Goal: Task Accomplishment & Management: Use online tool/utility

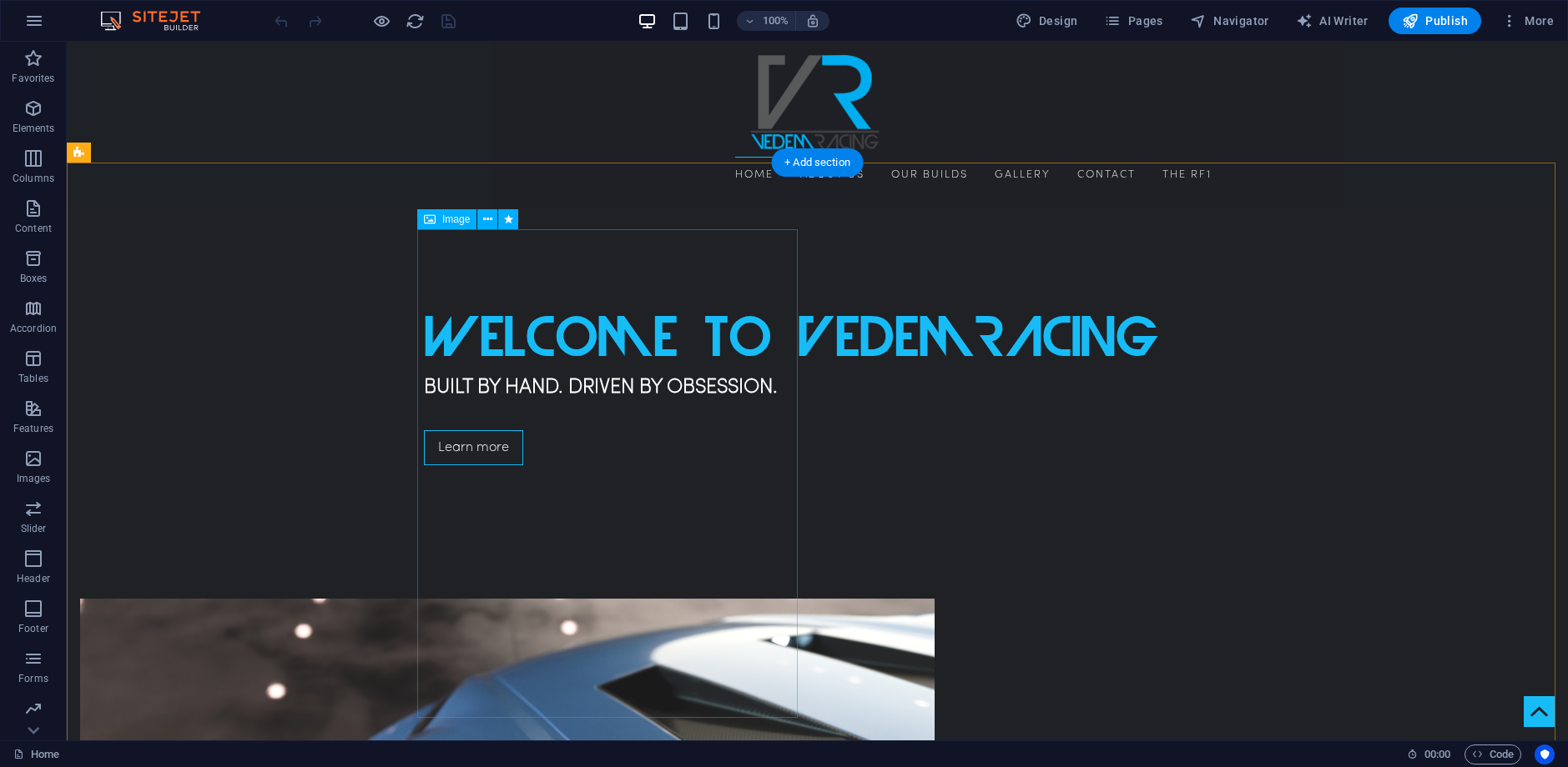
scroll to position [584, 0]
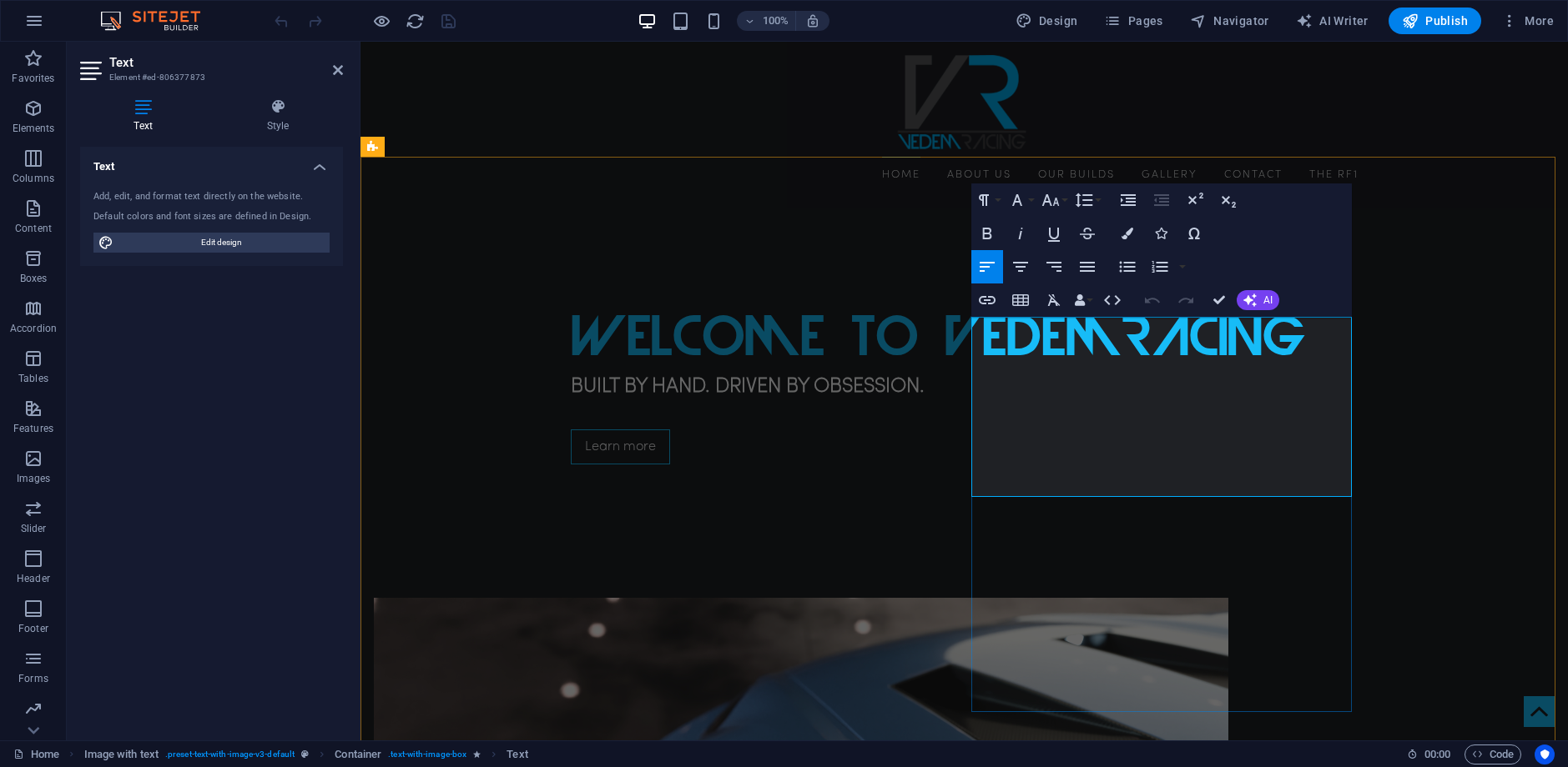
copy p "Vedem Racing LLC, was founded from a passion for engineering, storytelling, and…"
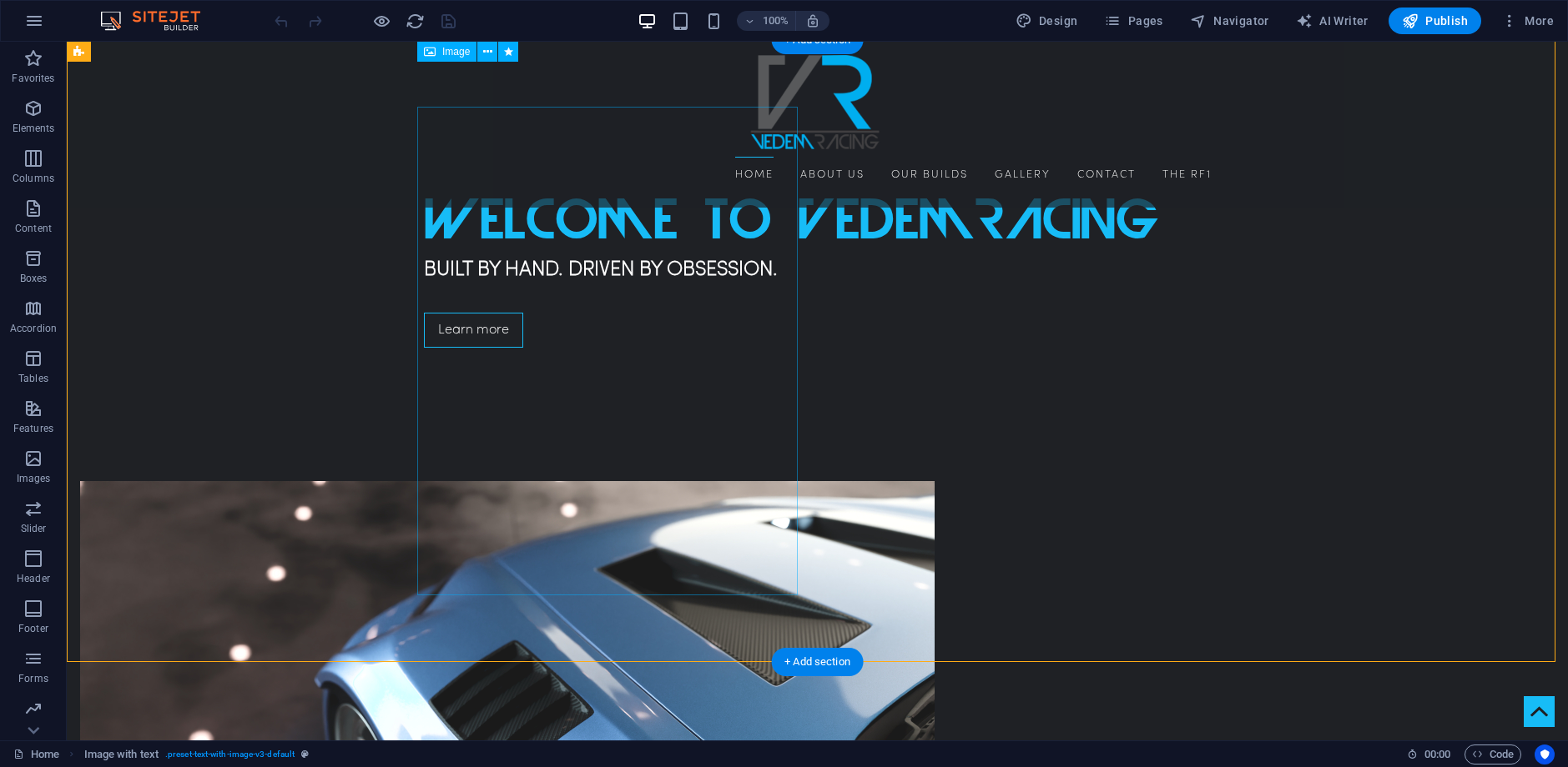
scroll to position [667, 0]
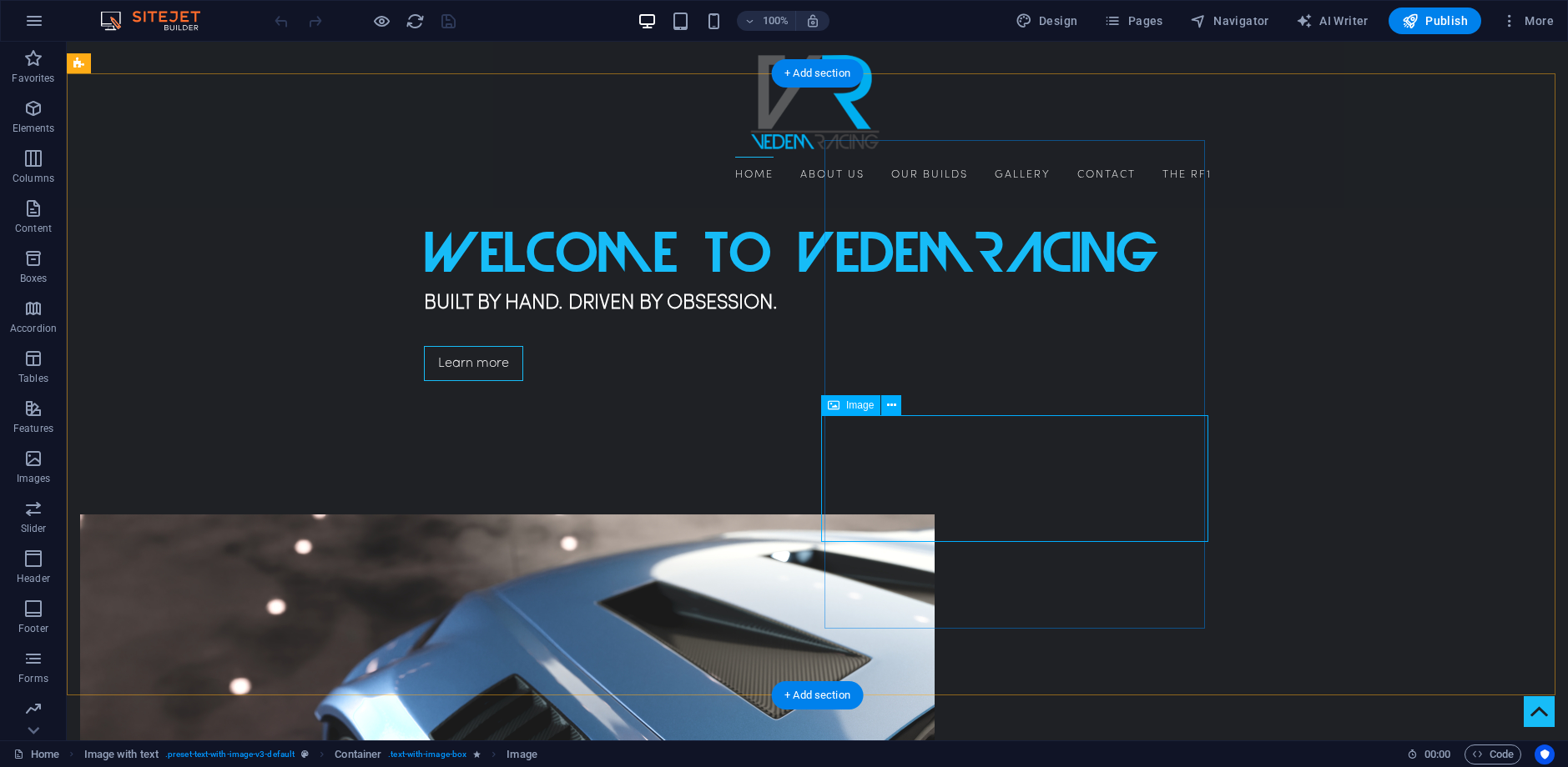
select select "px"
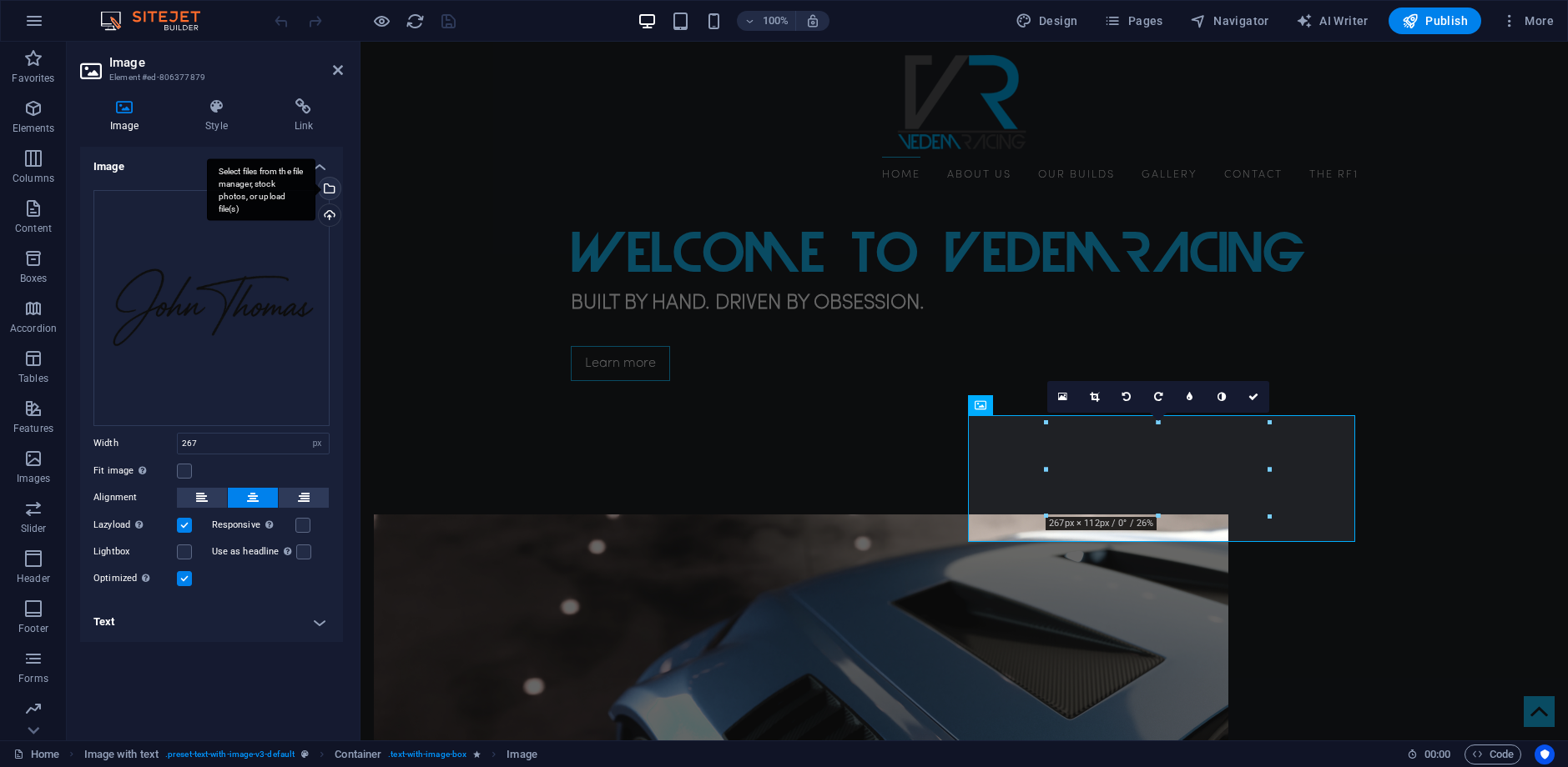
click at [332, 197] on div "Select files from the file manager, stock photos, or upload file(s)" at bounding box center [327, 190] width 25 height 25
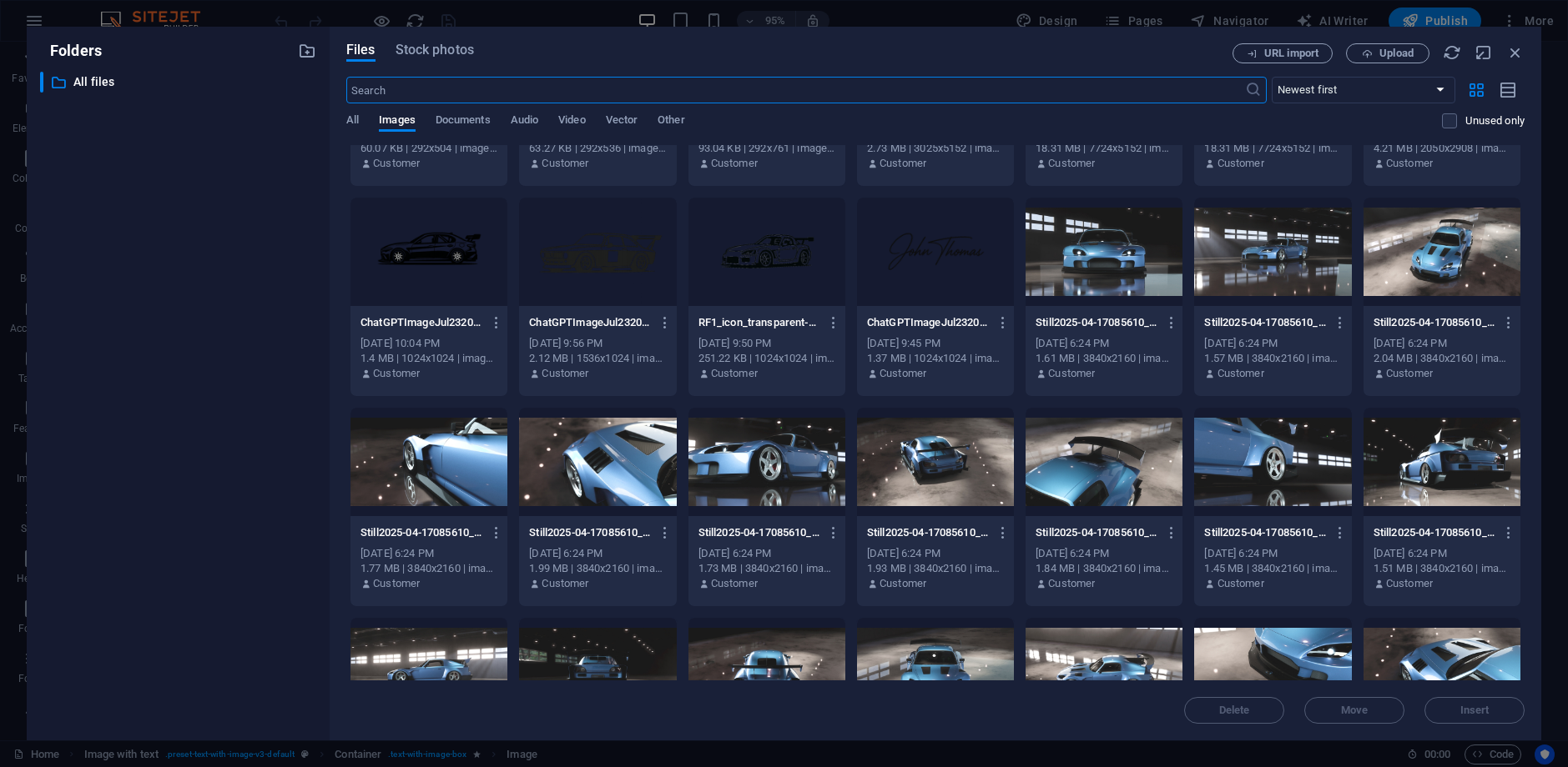
scroll to position [1001, 0]
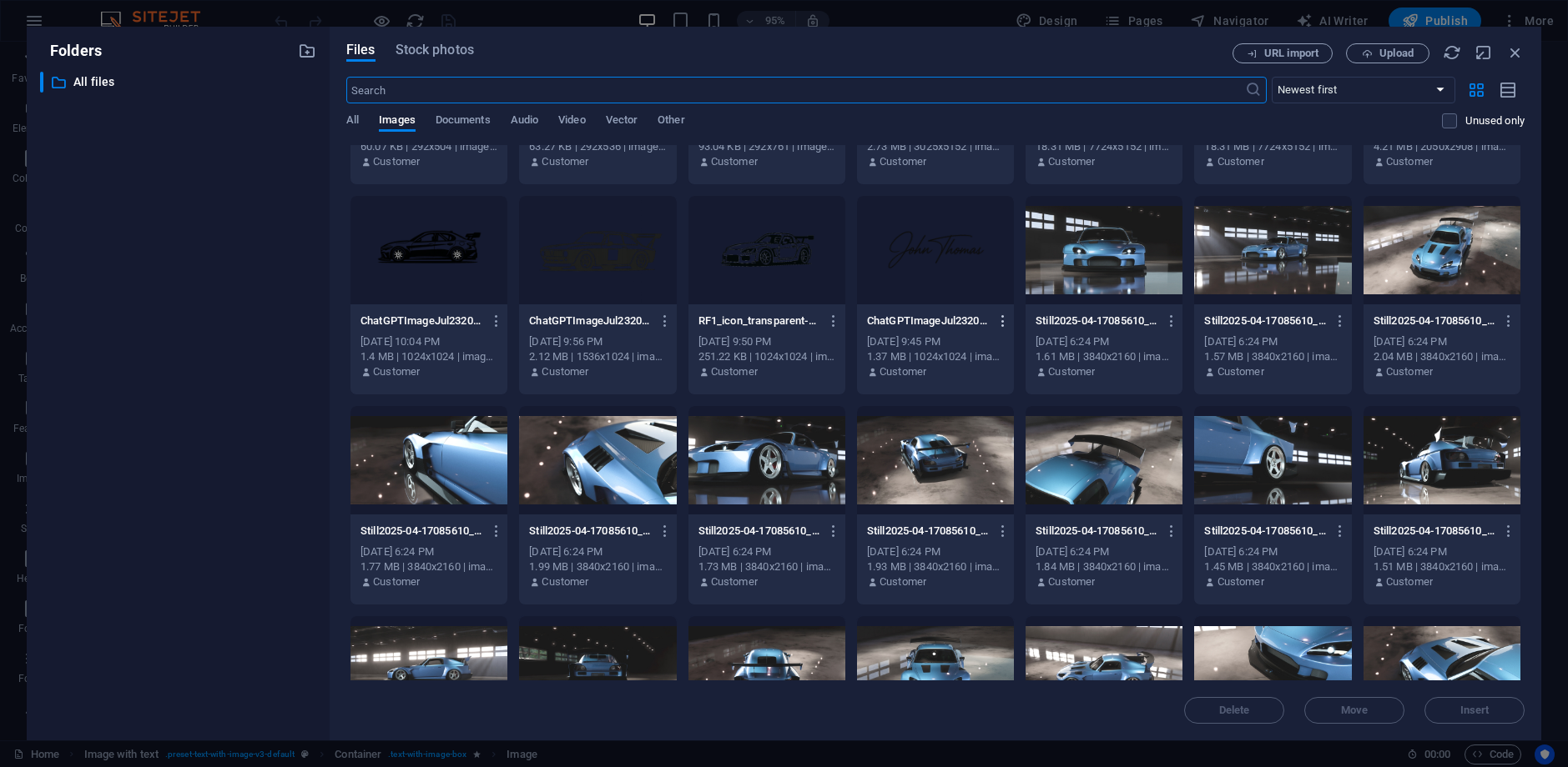
click at [1002, 321] on icon "button" at bounding box center [1003, 321] width 16 height 15
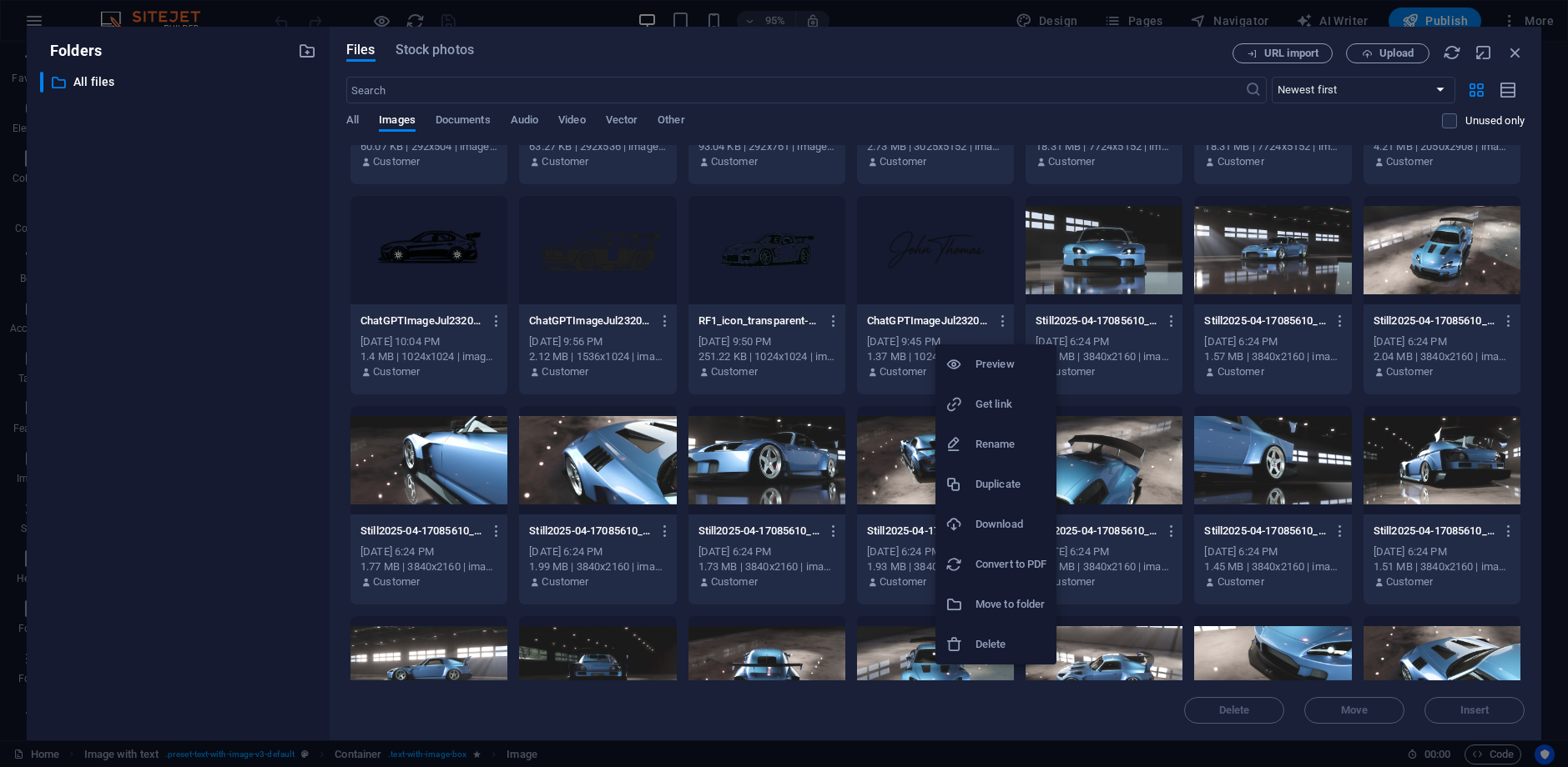
click at [1003, 514] on li "Download" at bounding box center [995, 524] width 121 height 40
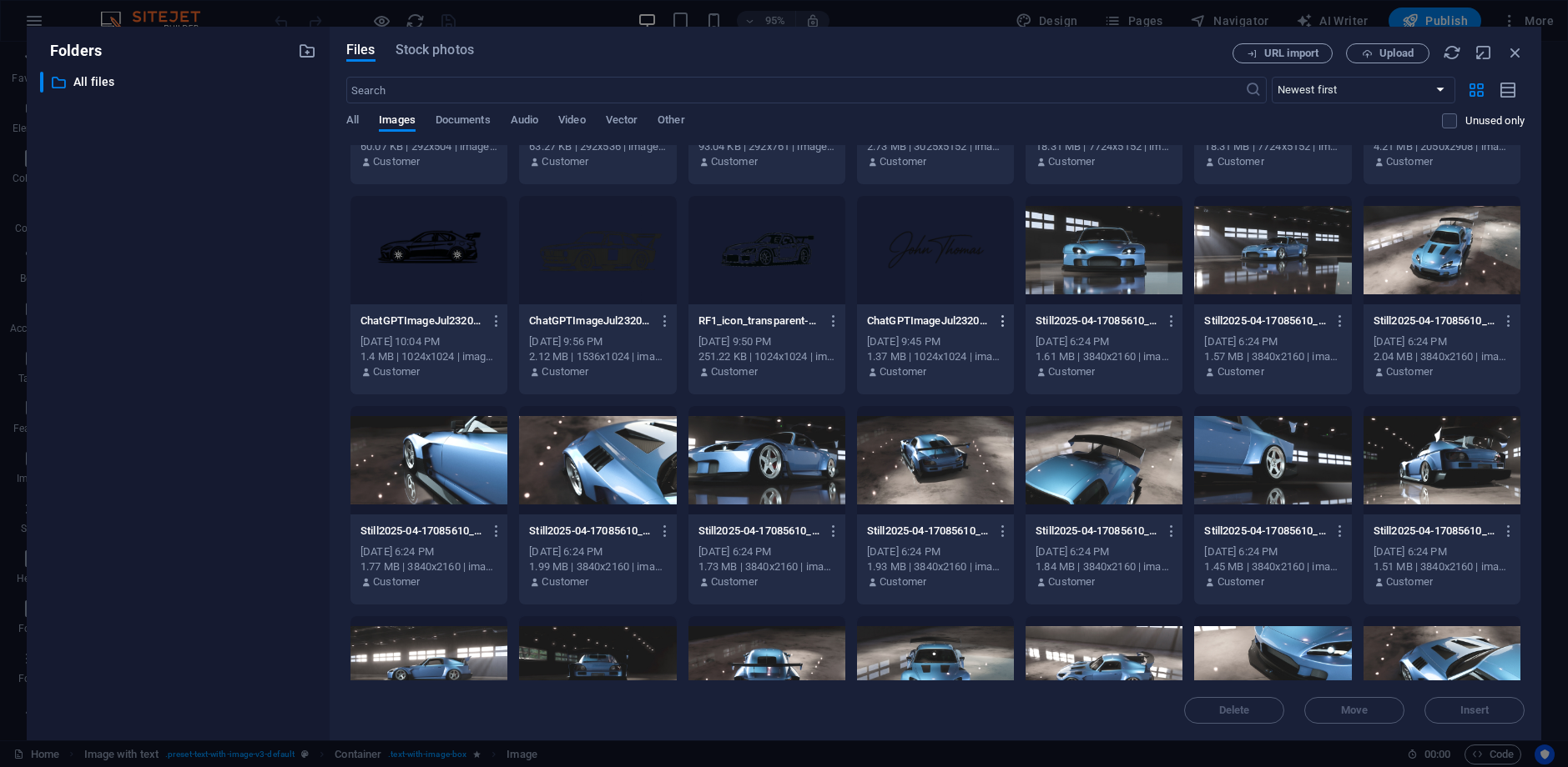
click at [998, 321] on icon "button" at bounding box center [1003, 321] width 16 height 15
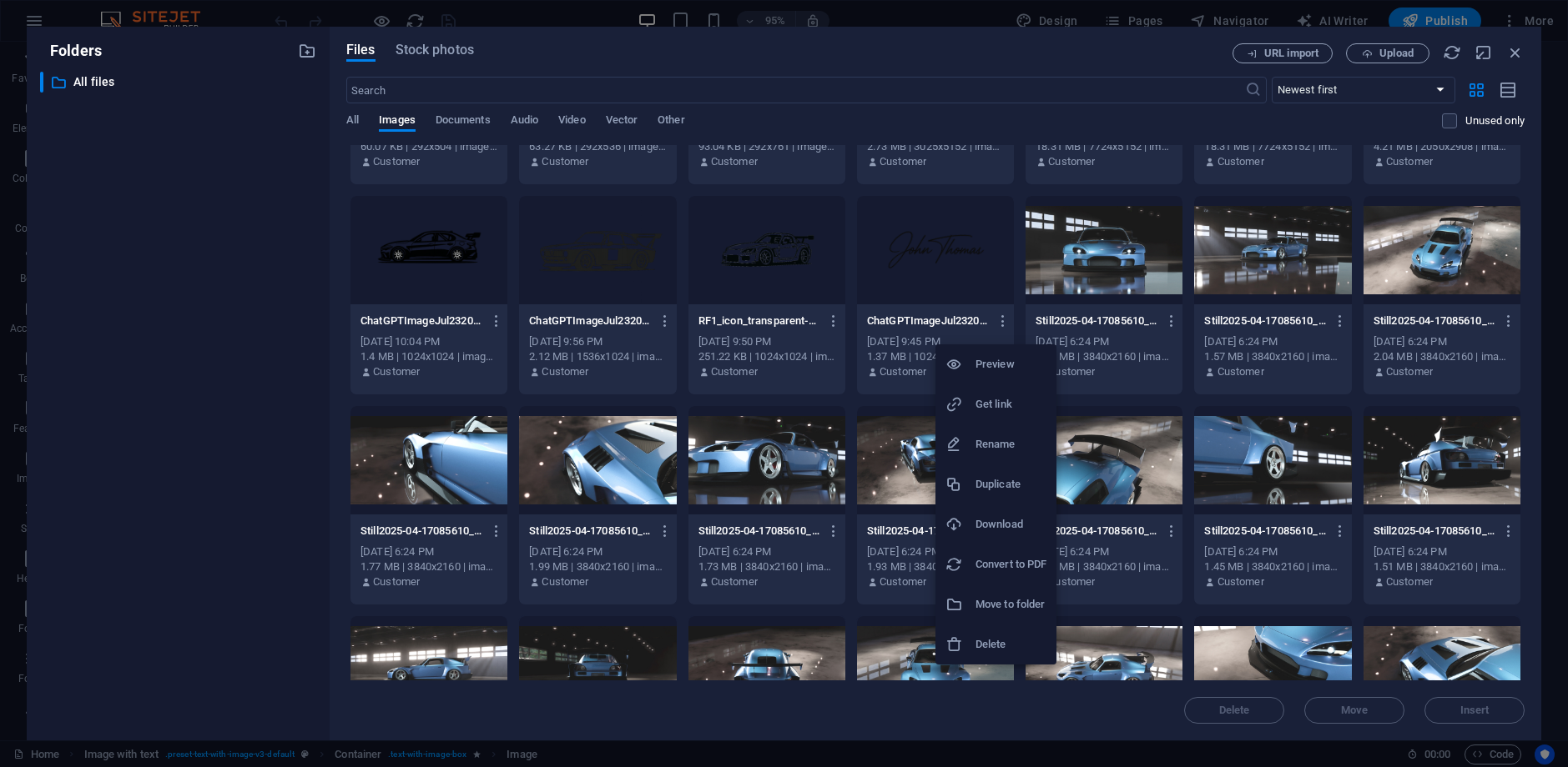
click at [973, 518] on div at bounding box center [960, 525] width 30 height 17
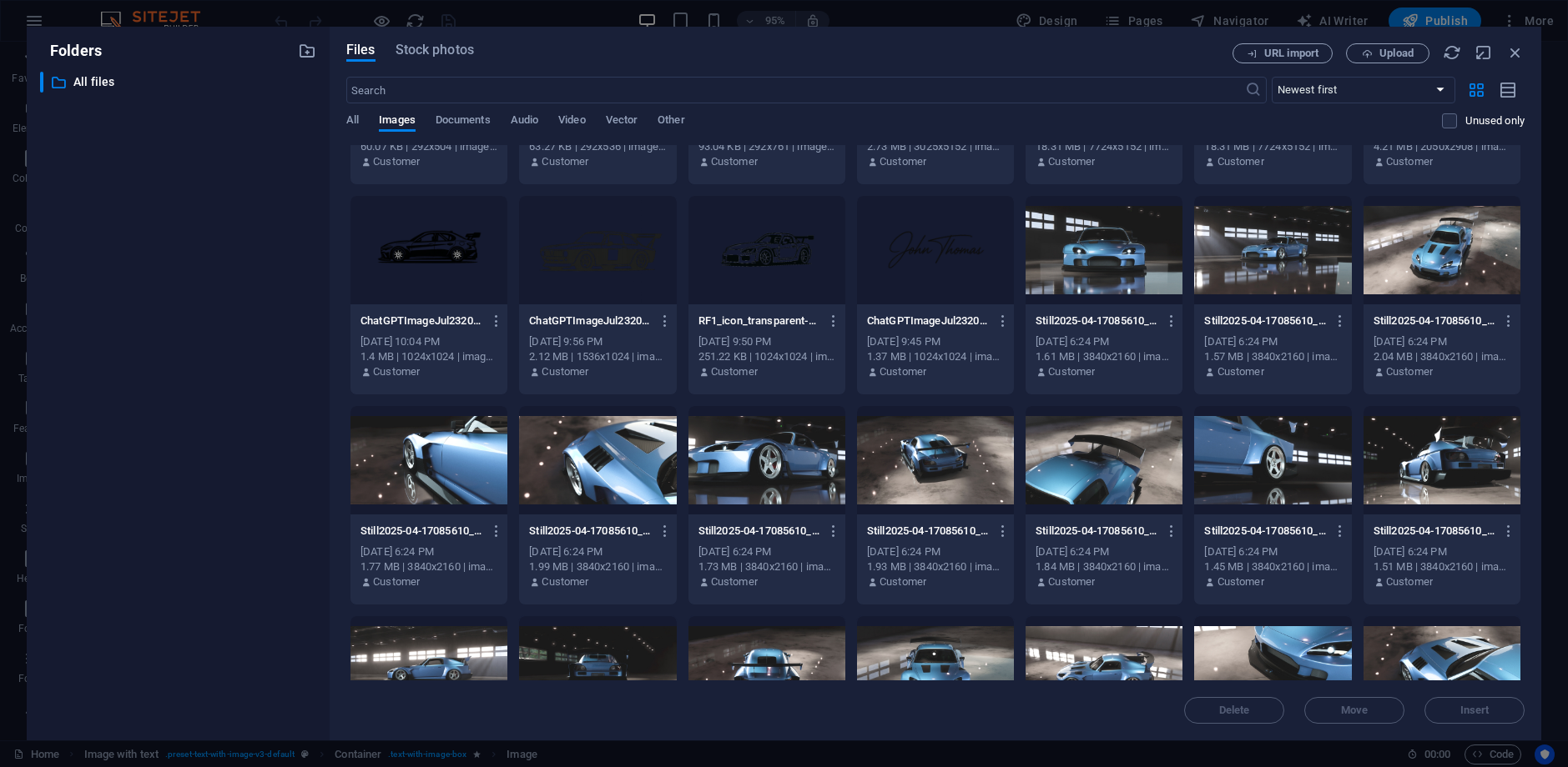
click at [898, 263] on div at bounding box center [934, 250] width 157 height 109
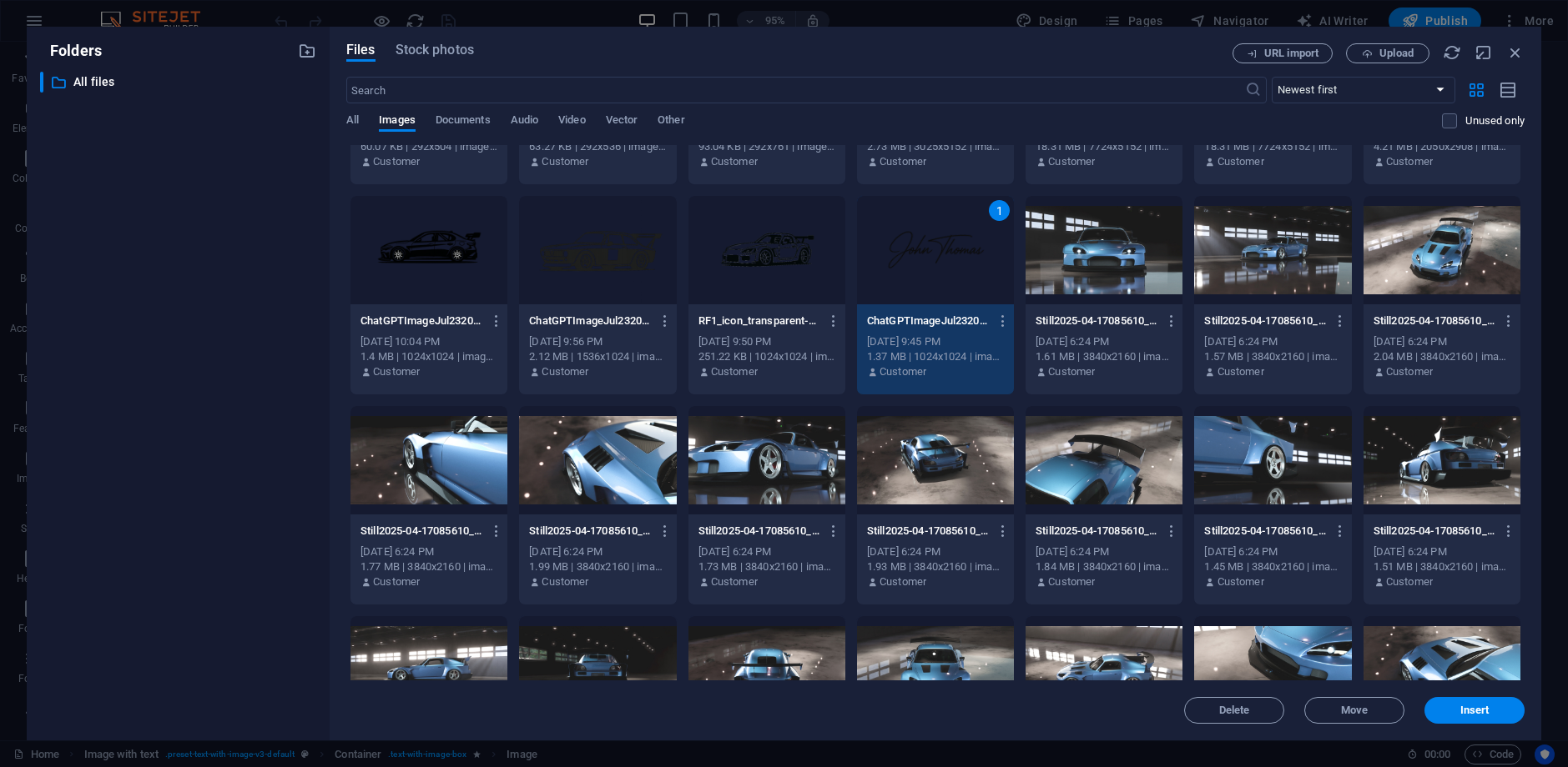
click at [934, 299] on div "1" at bounding box center [934, 250] width 157 height 109
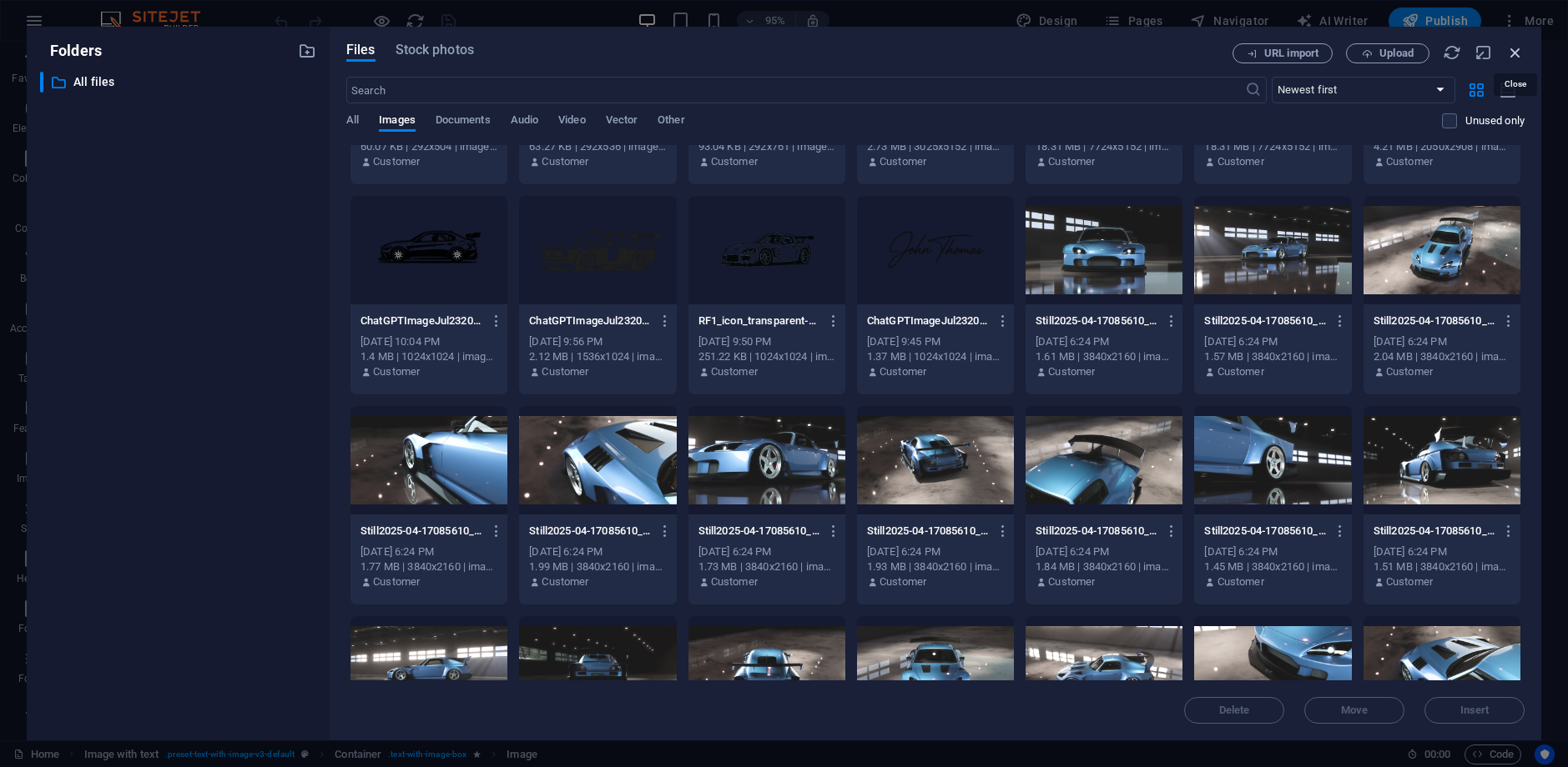
click at [1518, 50] on icon "button" at bounding box center [1515, 52] width 19 height 19
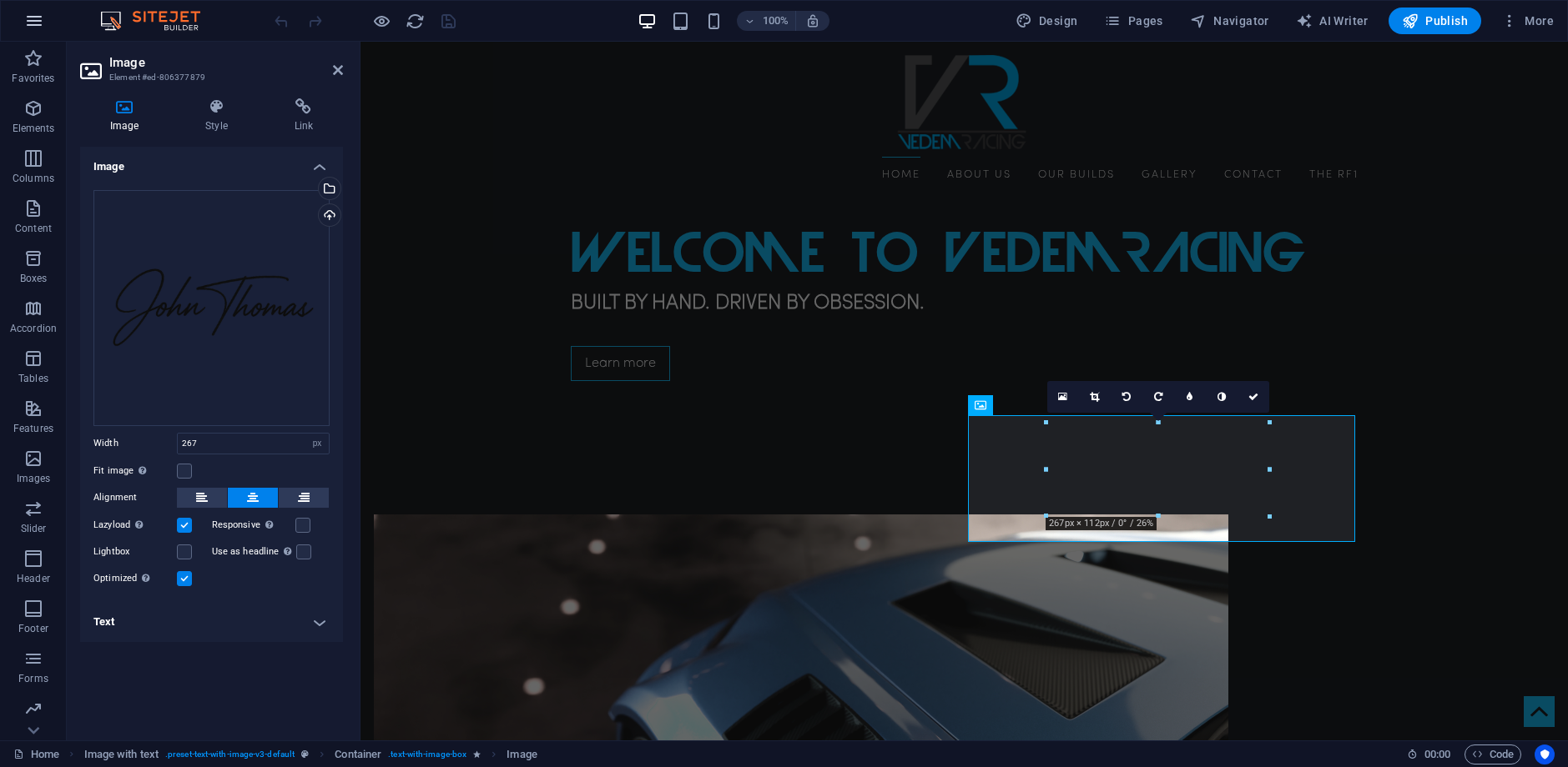
click at [36, 29] on icon "button" at bounding box center [34, 20] width 20 height 20
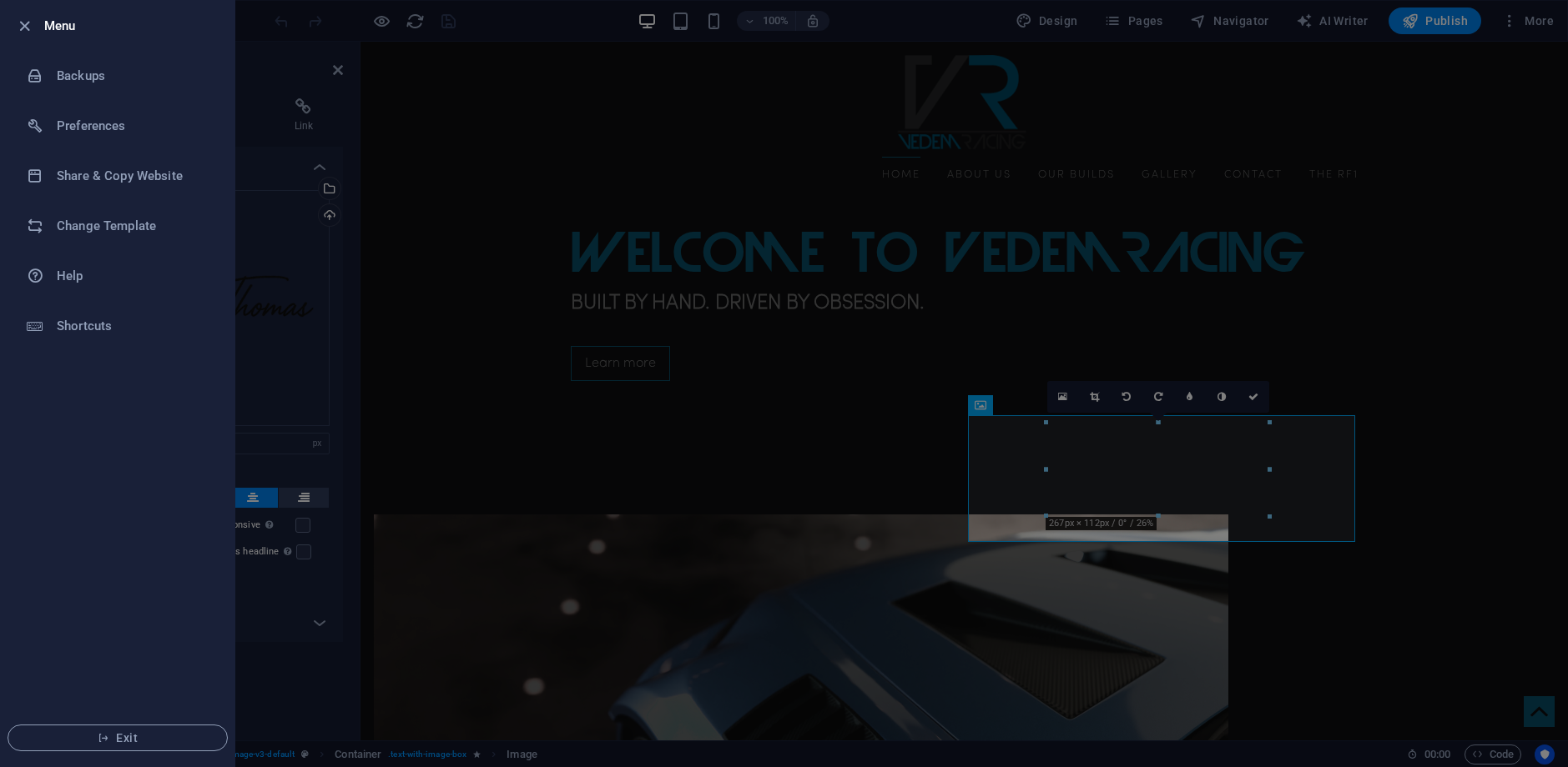
click at [18, 4] on li "Menu" at bounding box center [118, 26] width 234 height 50
click at [23, 22] on icon "button" at bounding box center [25, 27] width 19 height 19
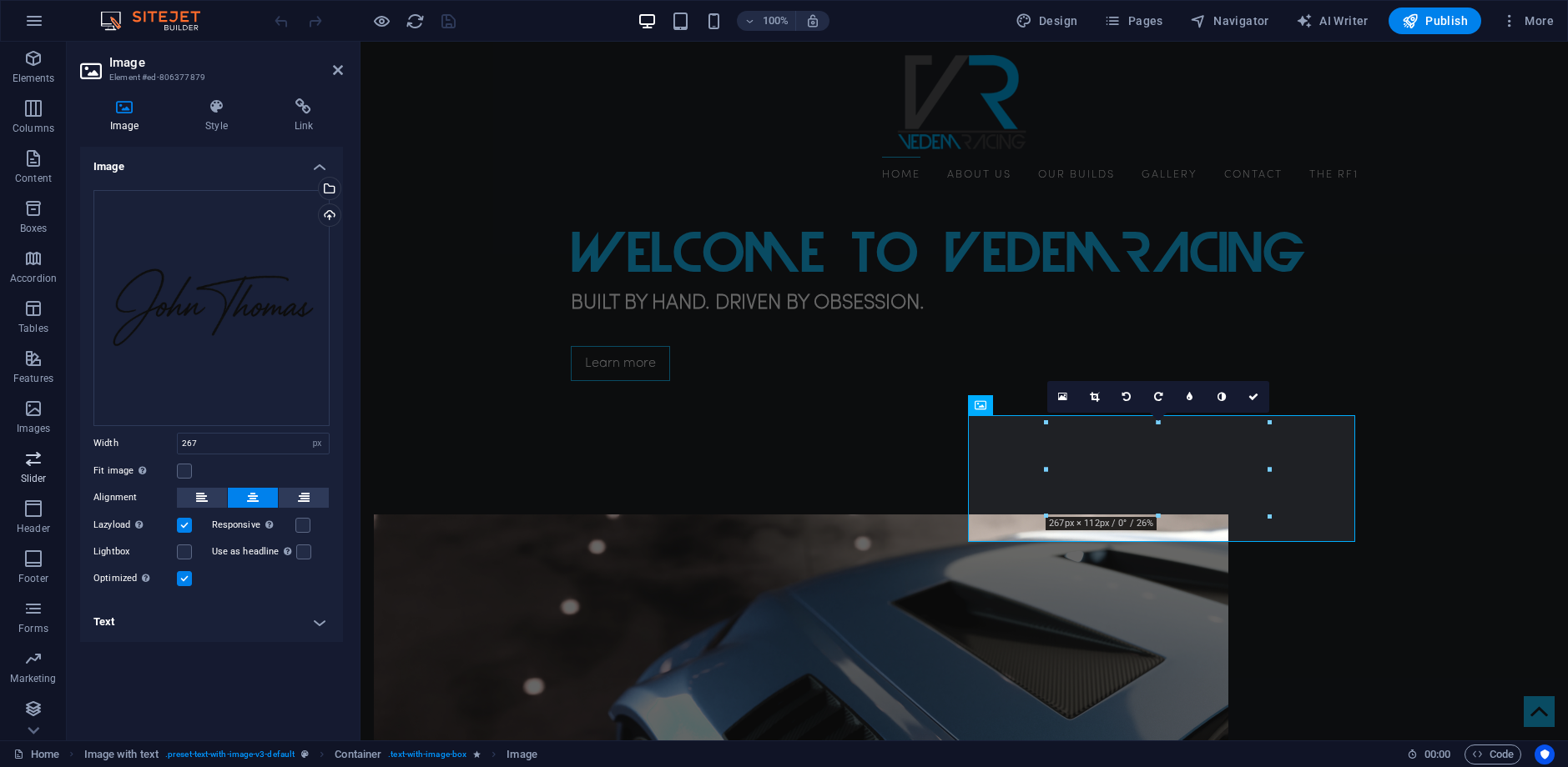
scroll to position [51, 0]
click at [37, 730] on p "Collections" at bounding box center [33, 727] width 51 height 13
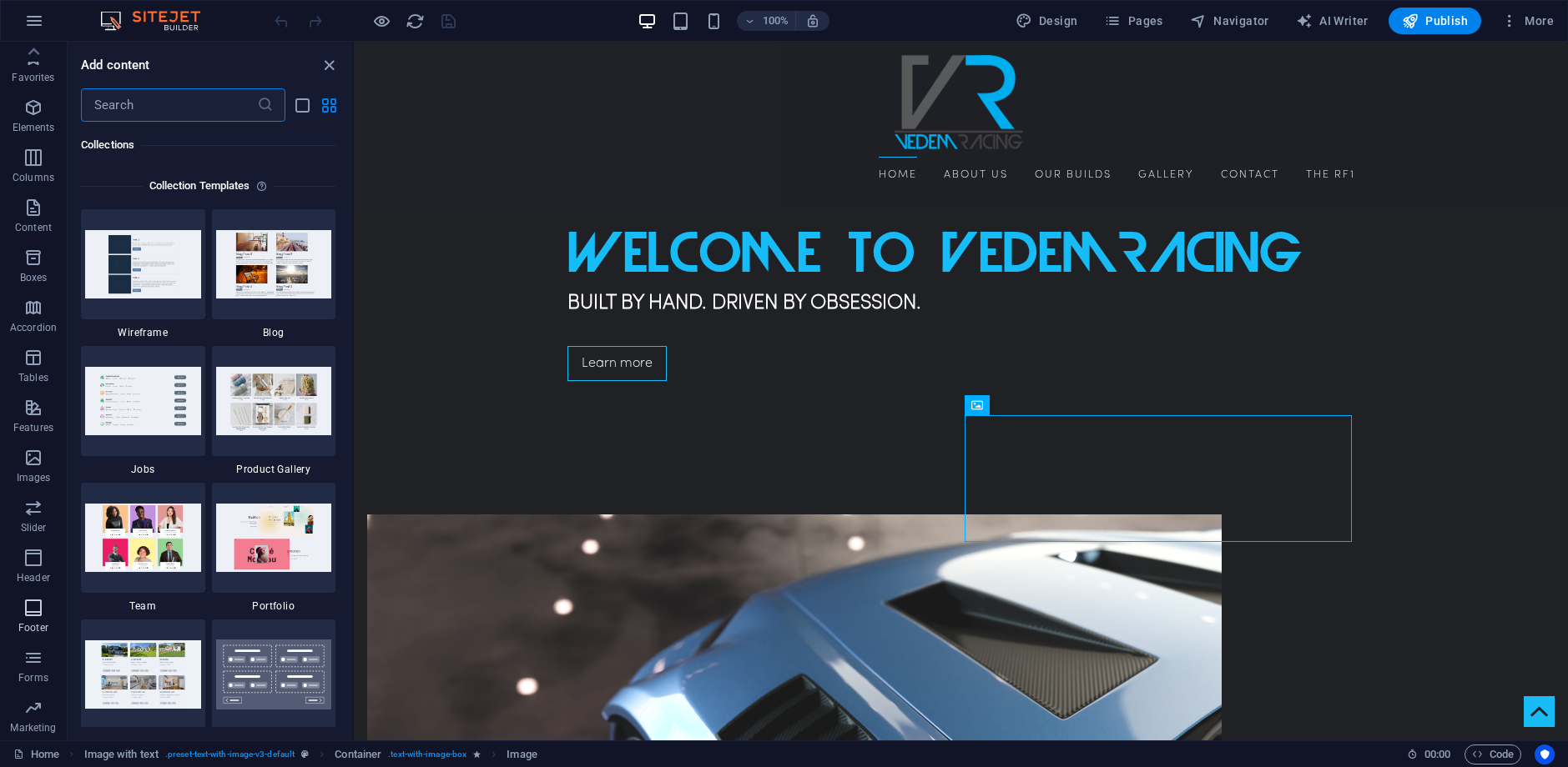
scroll to position [0, 0]
click at [39, 211] on icon "button" at bounding box center [33, 208] width 20 height 20
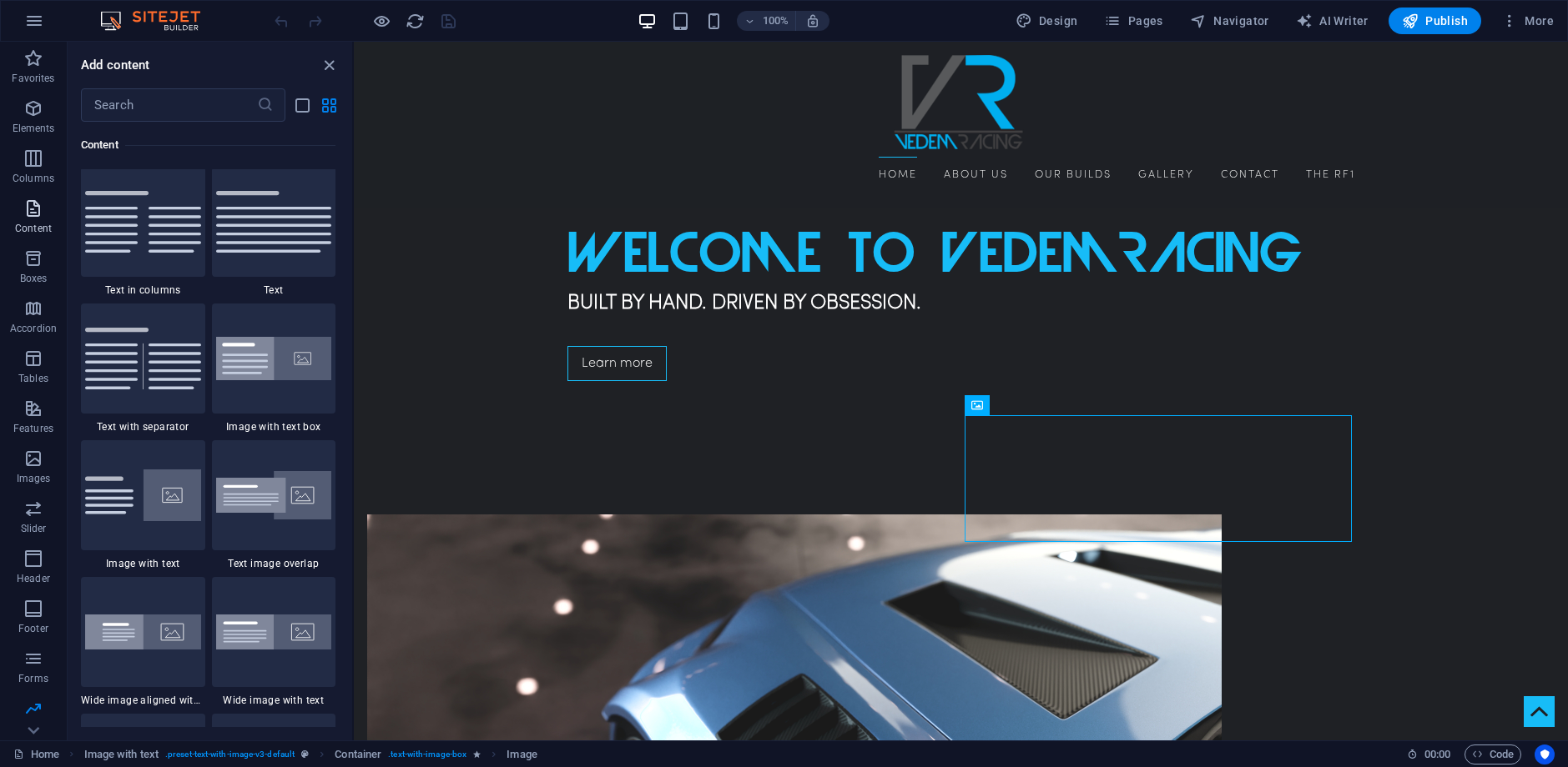
scroll to position [2918, 0]
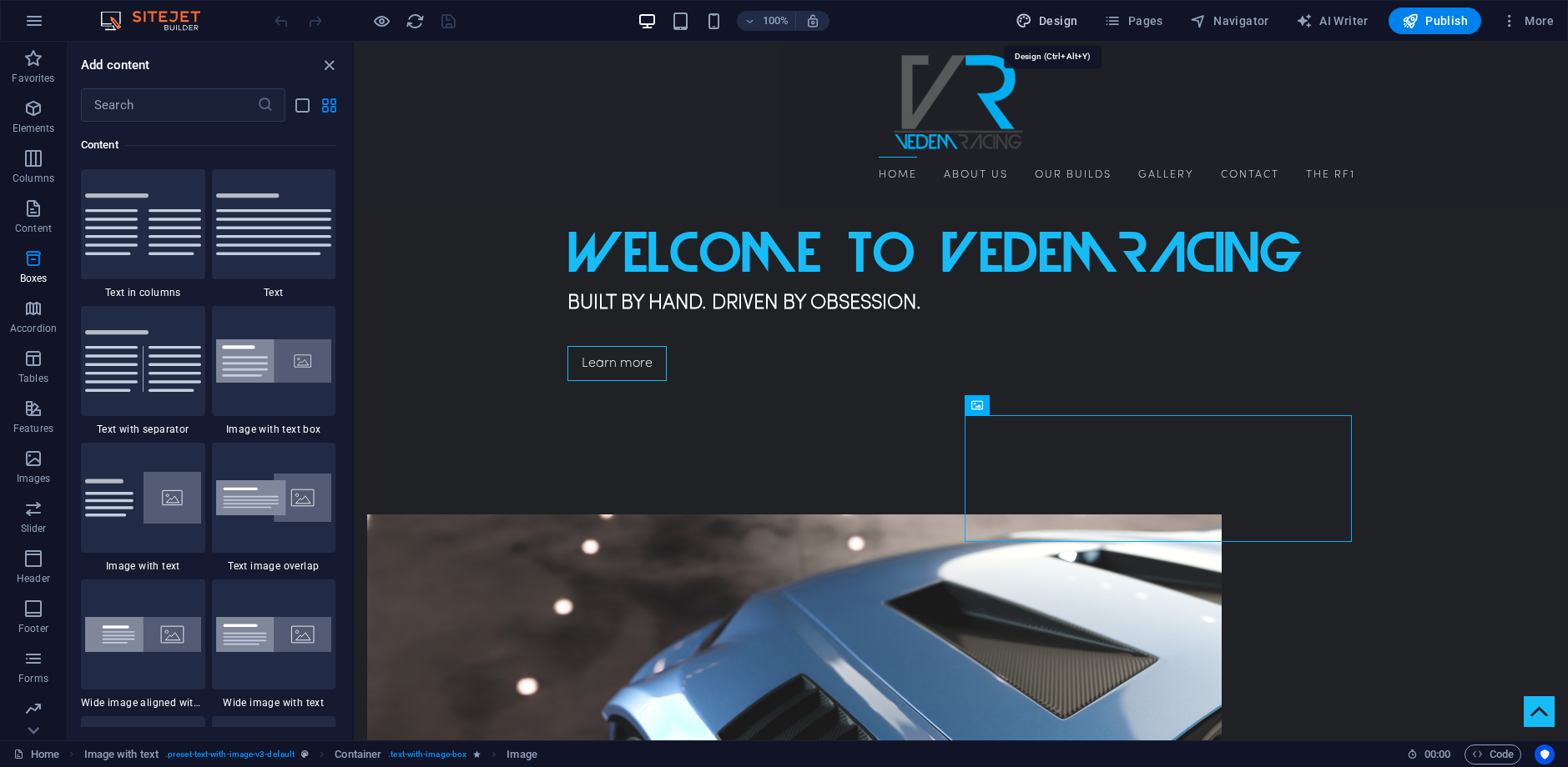
click at [1064, 18] on span "Design" at bounding box center [1046, 20] width 63 height 17
select select "px"
select select "300"
select select "px"
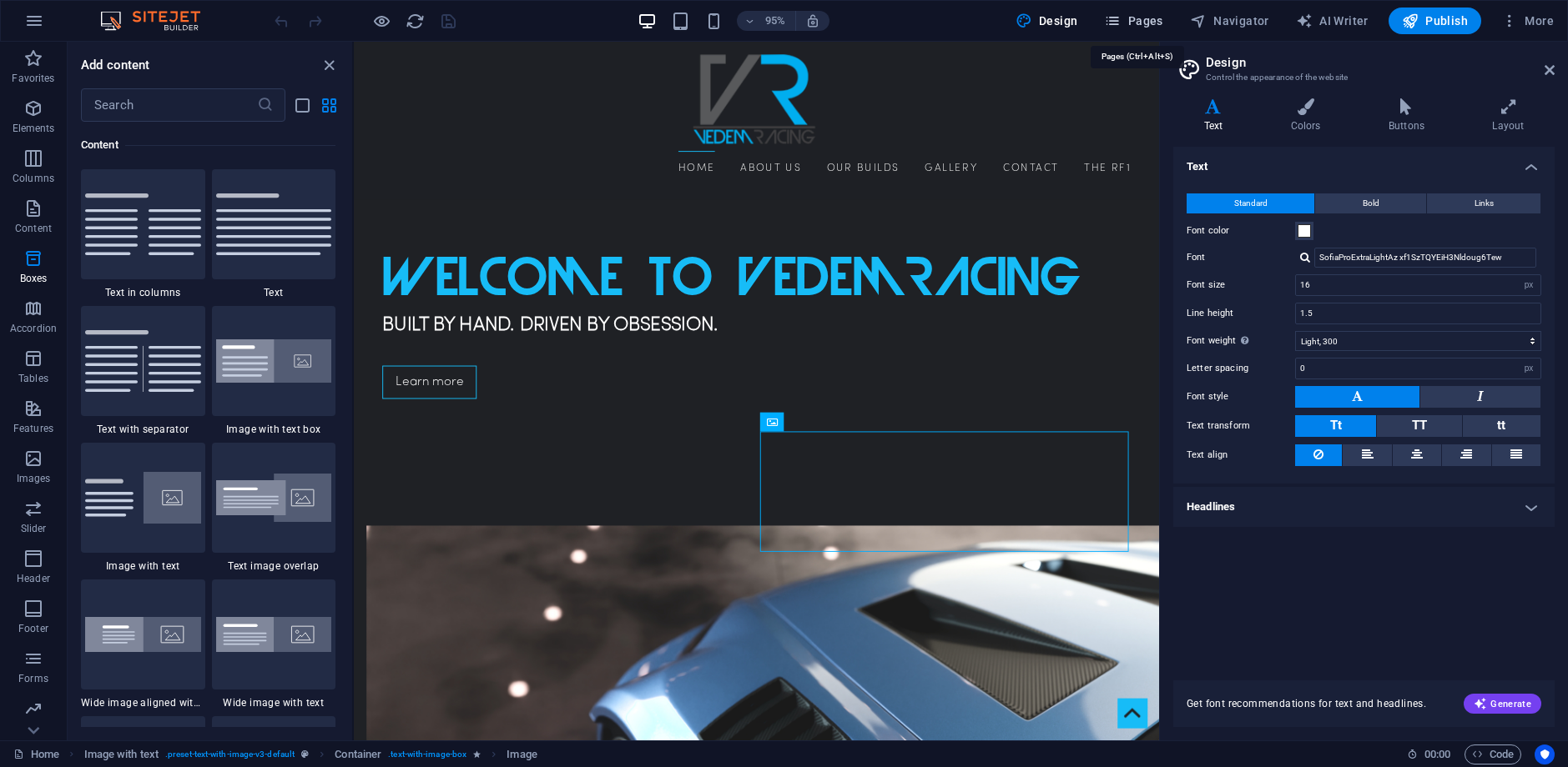
click at [1148, 27] on span "Pages" at bounding box center [1133, 20] width 58 height 17
click at [1147, 21] on span "Pages" at bounding box center [1133, 20] width 58 height 17
click at [1132, 19] on span "Pages" at bounding box center [1133, 20] width 58 height 17
click at [1556, 68] on aside "Design Control the appearance of the website Variants Text Colors Buttons Layou…" at bounding box center [1364, 391] width 409 height 699
click at [1537, 25] on span "More" at bounding box center [1526, 20] width 52 height 17
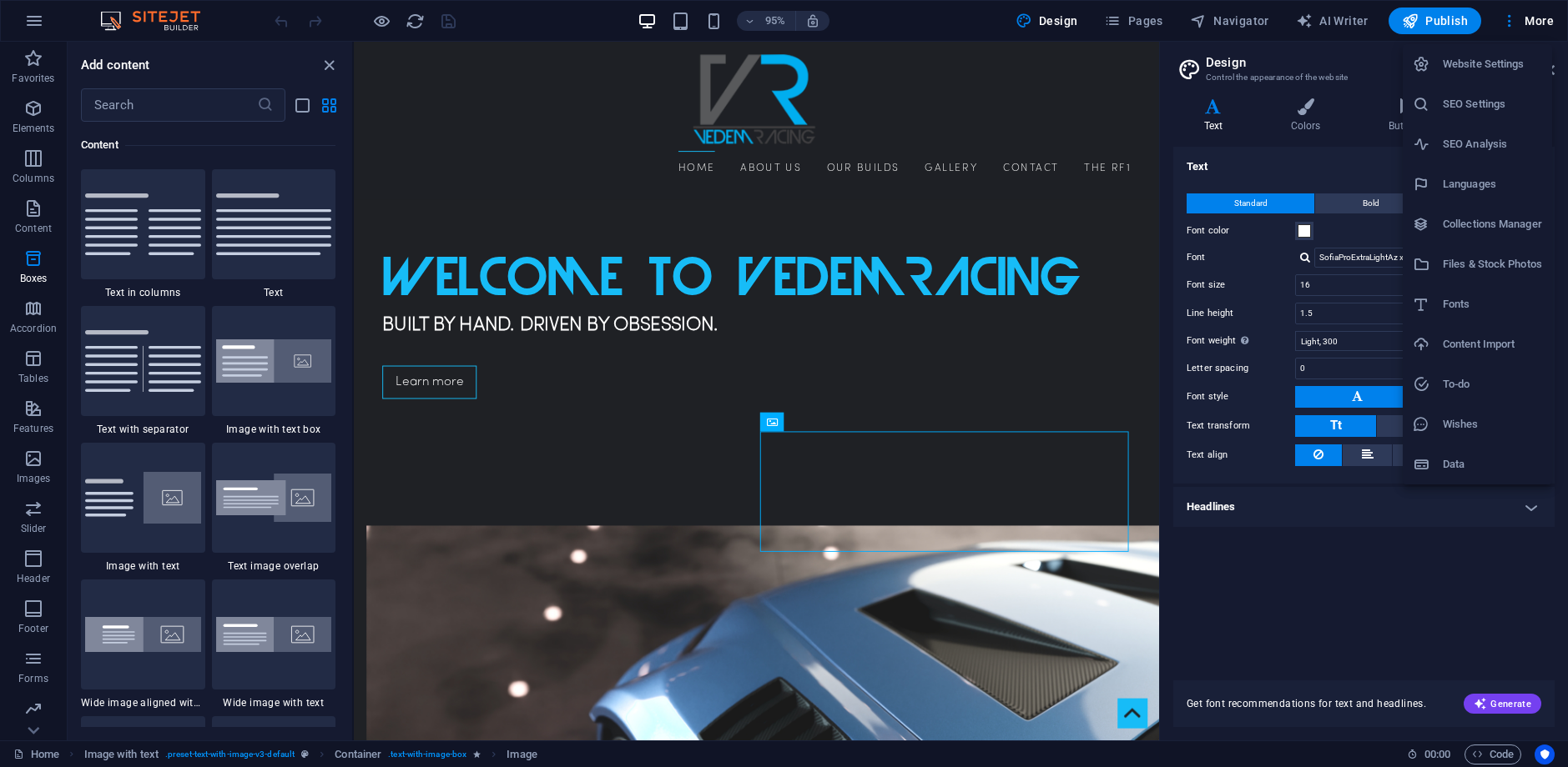
click at [1501, 265] on h6 "Files & Stock Photos" at bounding box center [1492, 265] width 99 height 20
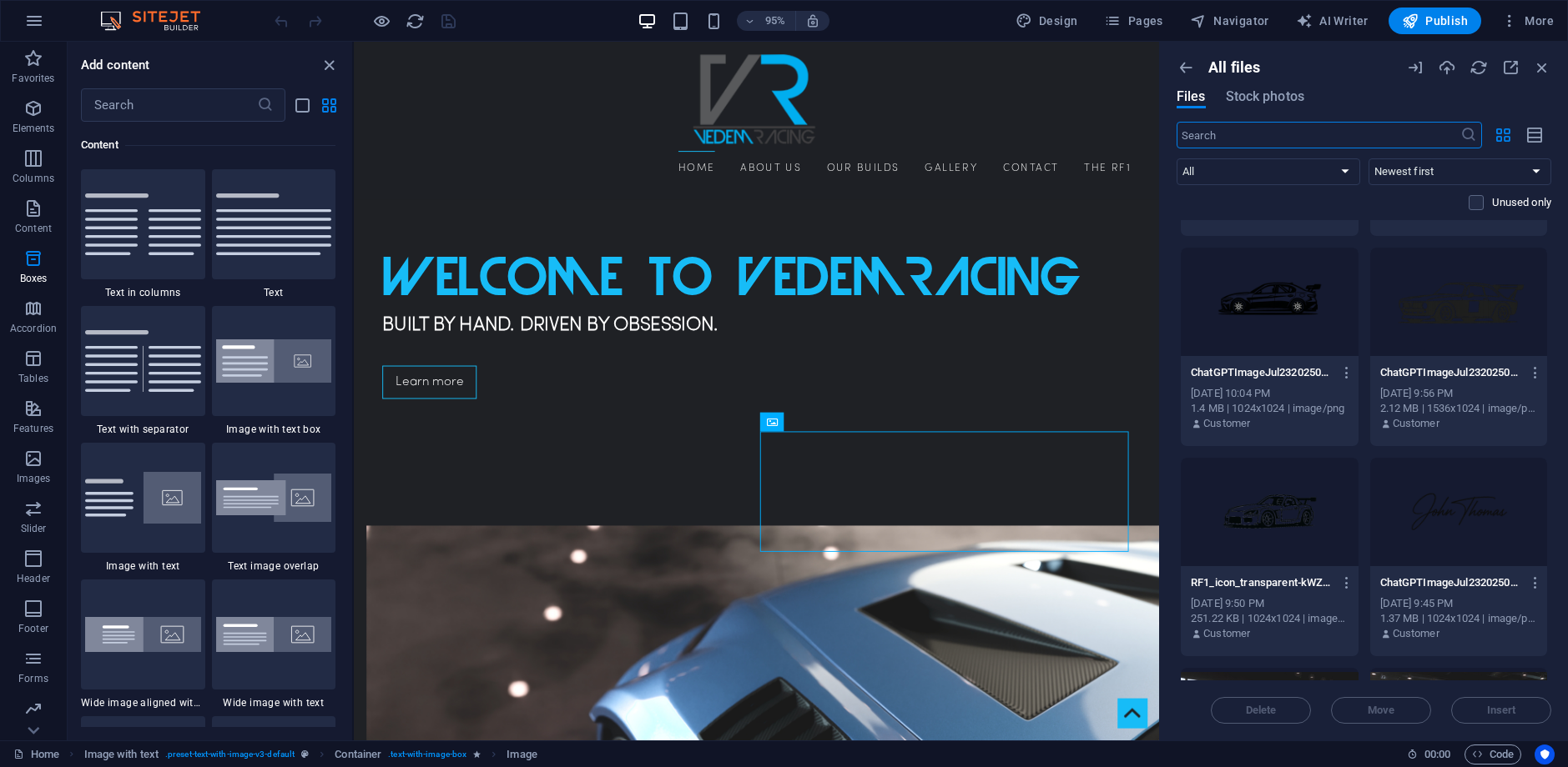
scroll to position [5505, 0]
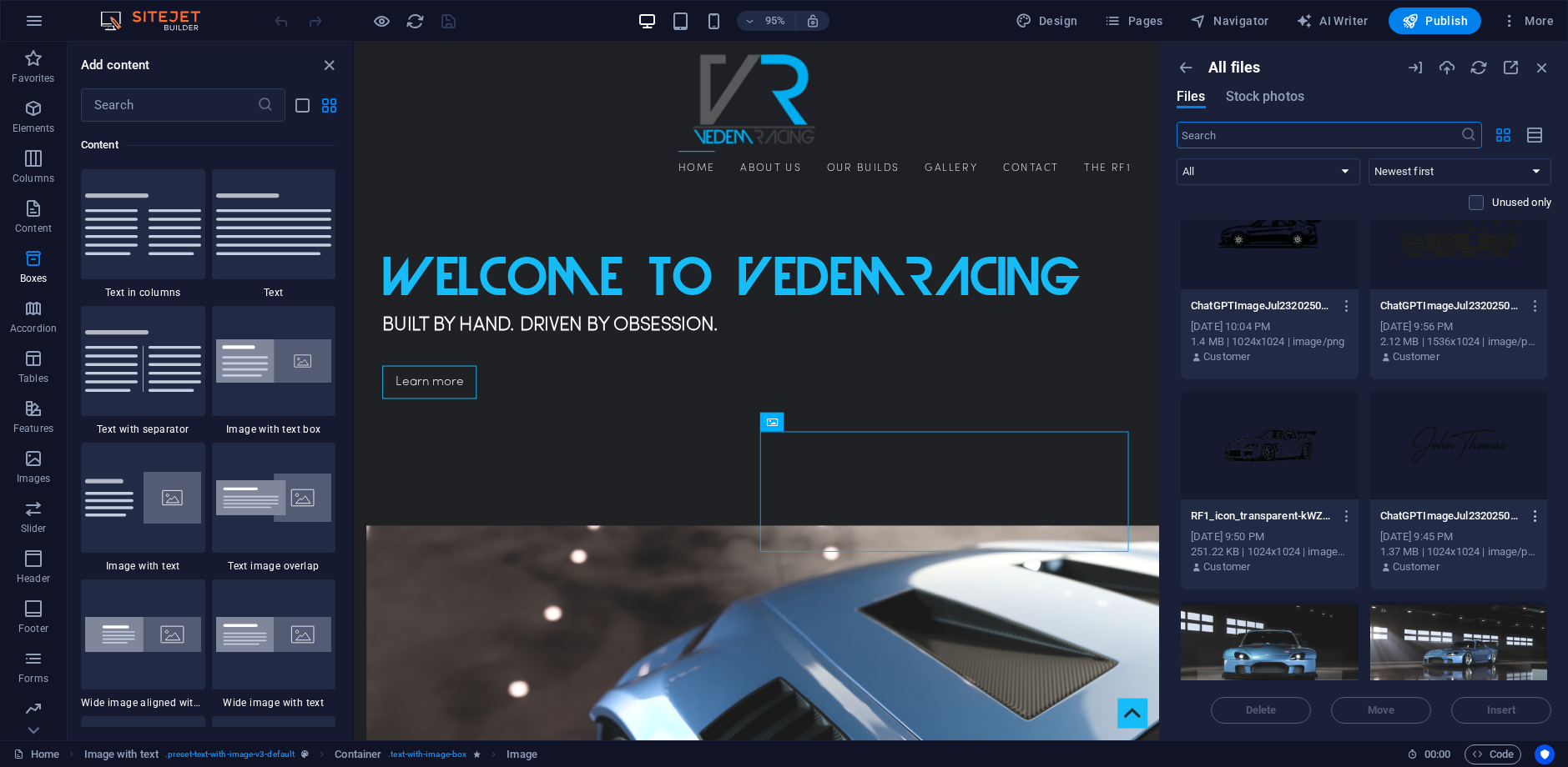
click at [1534, 517] on icon "button" at bounding box center [1535, 516] width 16 height 15
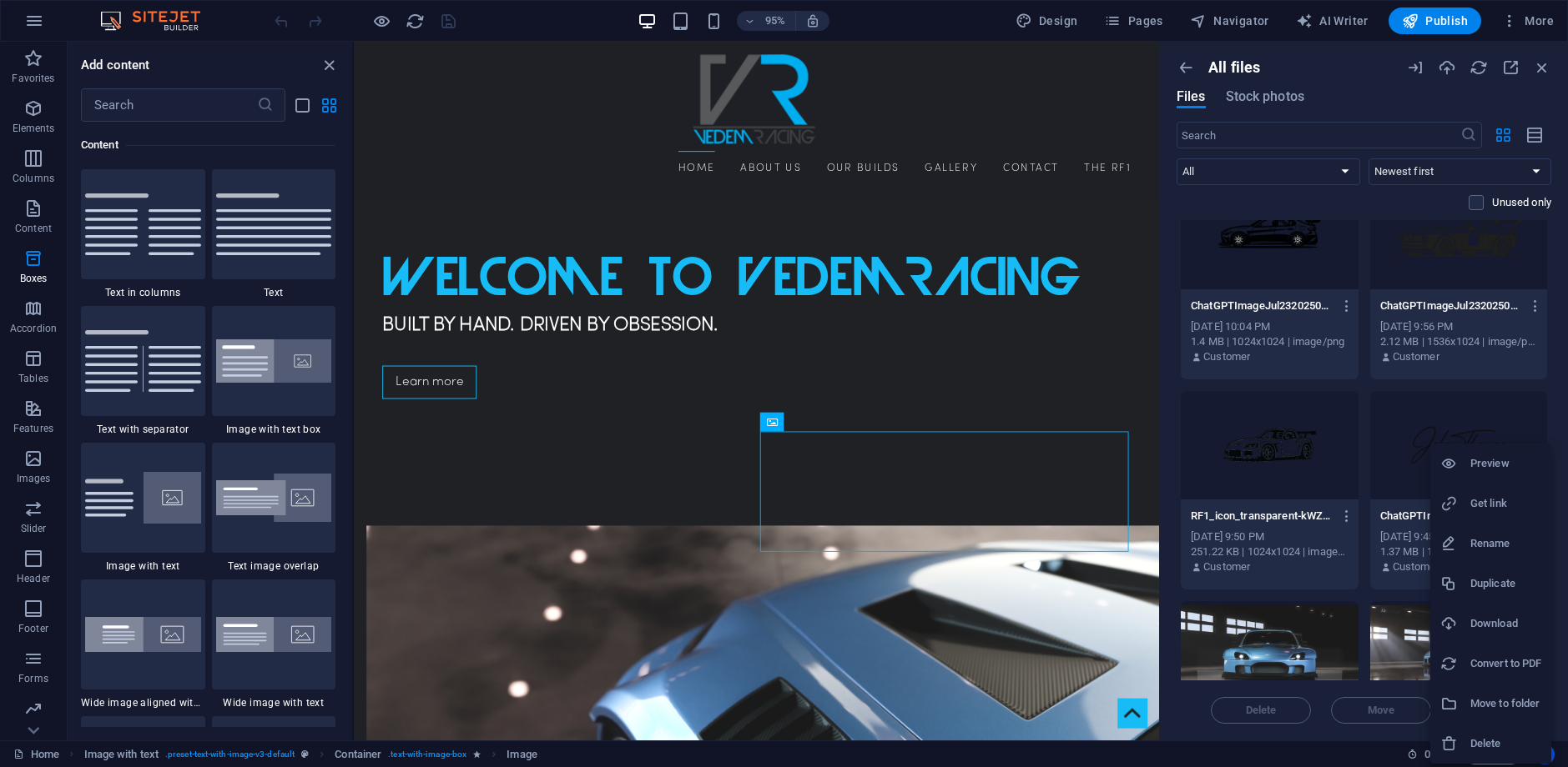
click at [1504, 635] on li "Download" at bounding box center [1490, 624] width 121 height 40
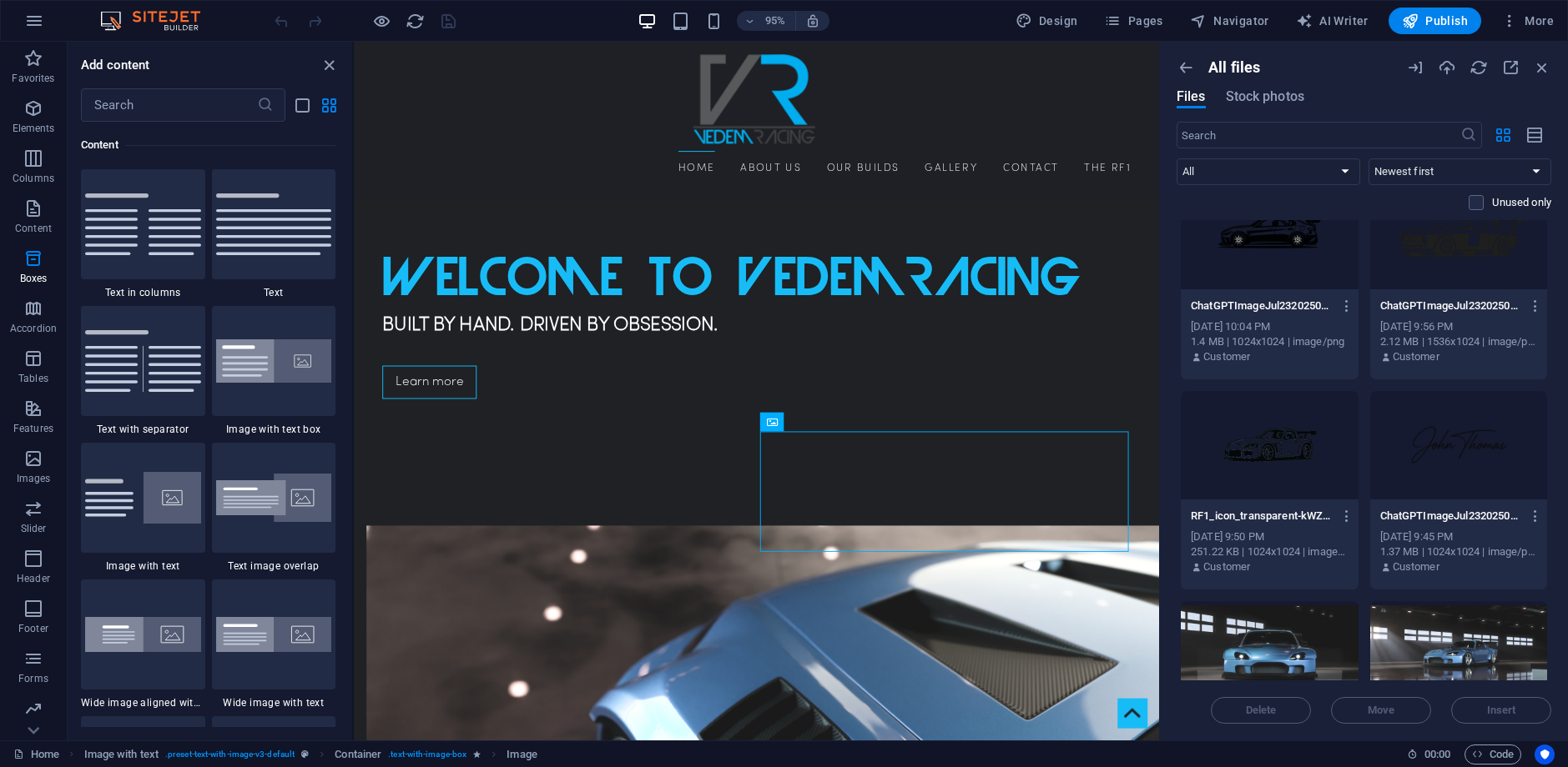
click at [1483, 458] on div at bounding box center [1458, 445] width 178 height 109
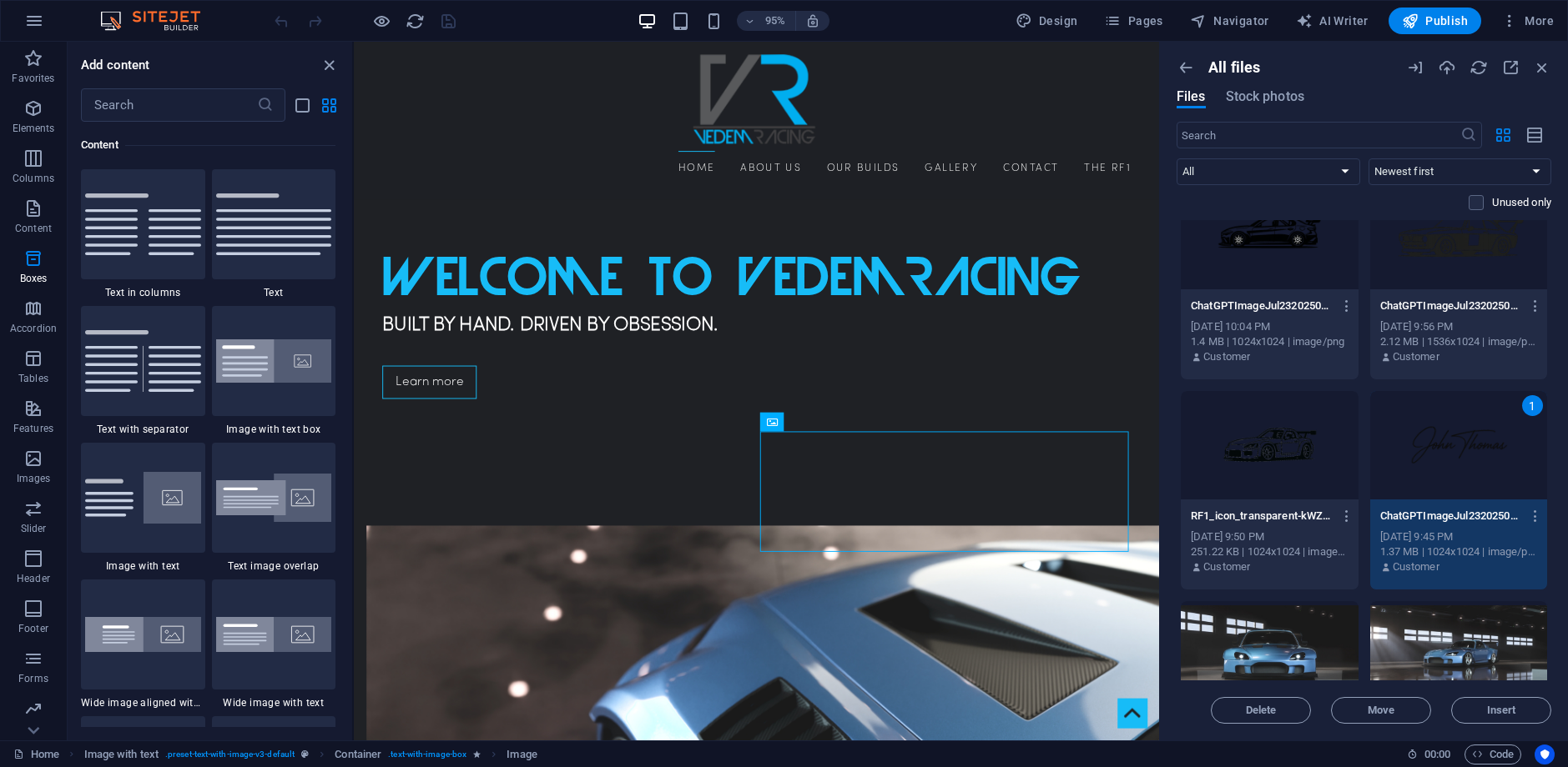
click at [1483, 458] on div "1" at bounding box center [1458, 445] width 178 height 109
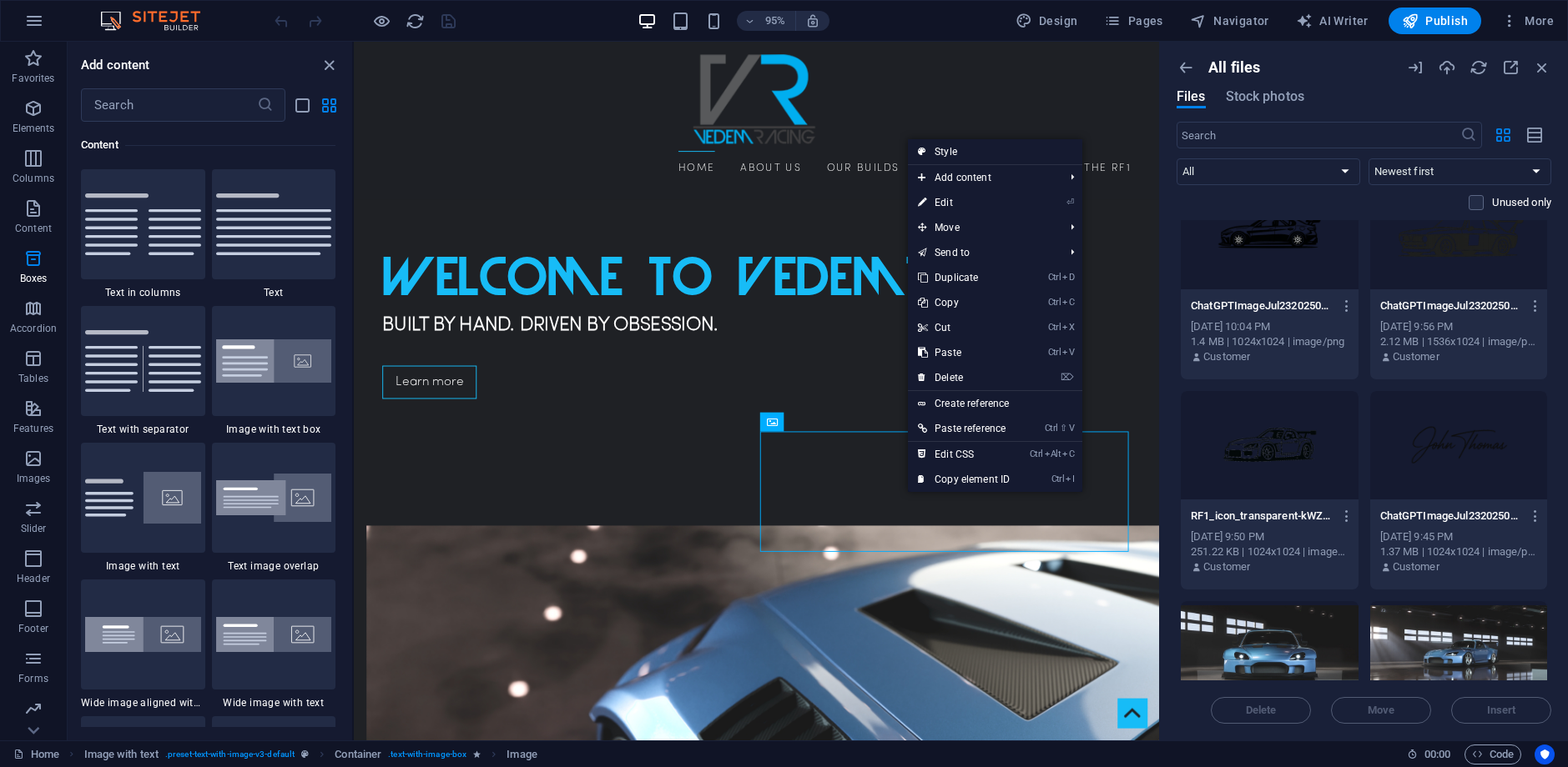
click at [1418, 479] on div at bounding box center [1458, 445] width 178 height 109
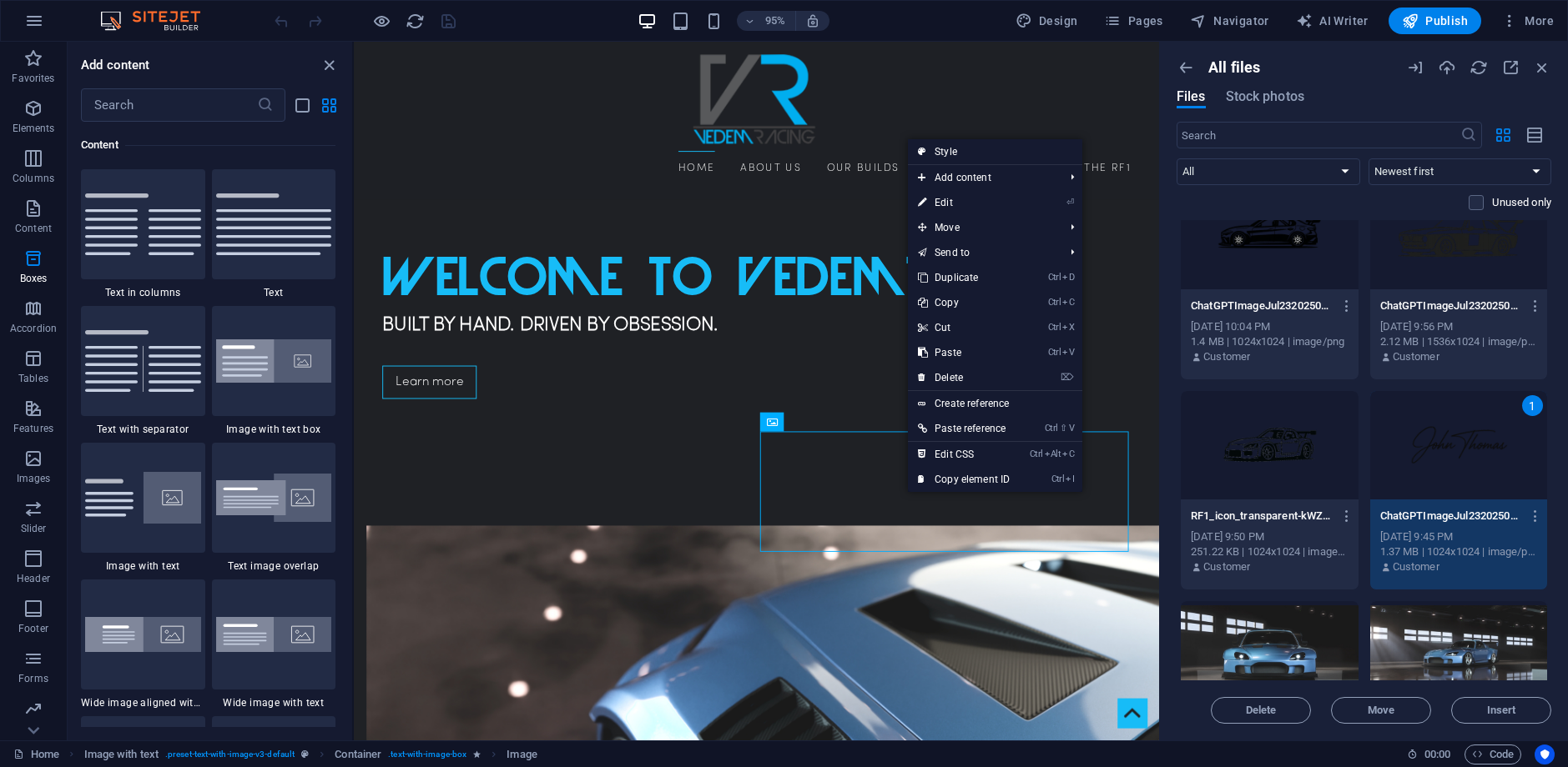
click at [1426, 467] on div "1" at bounding box center [1458, 445] width 178 height 109
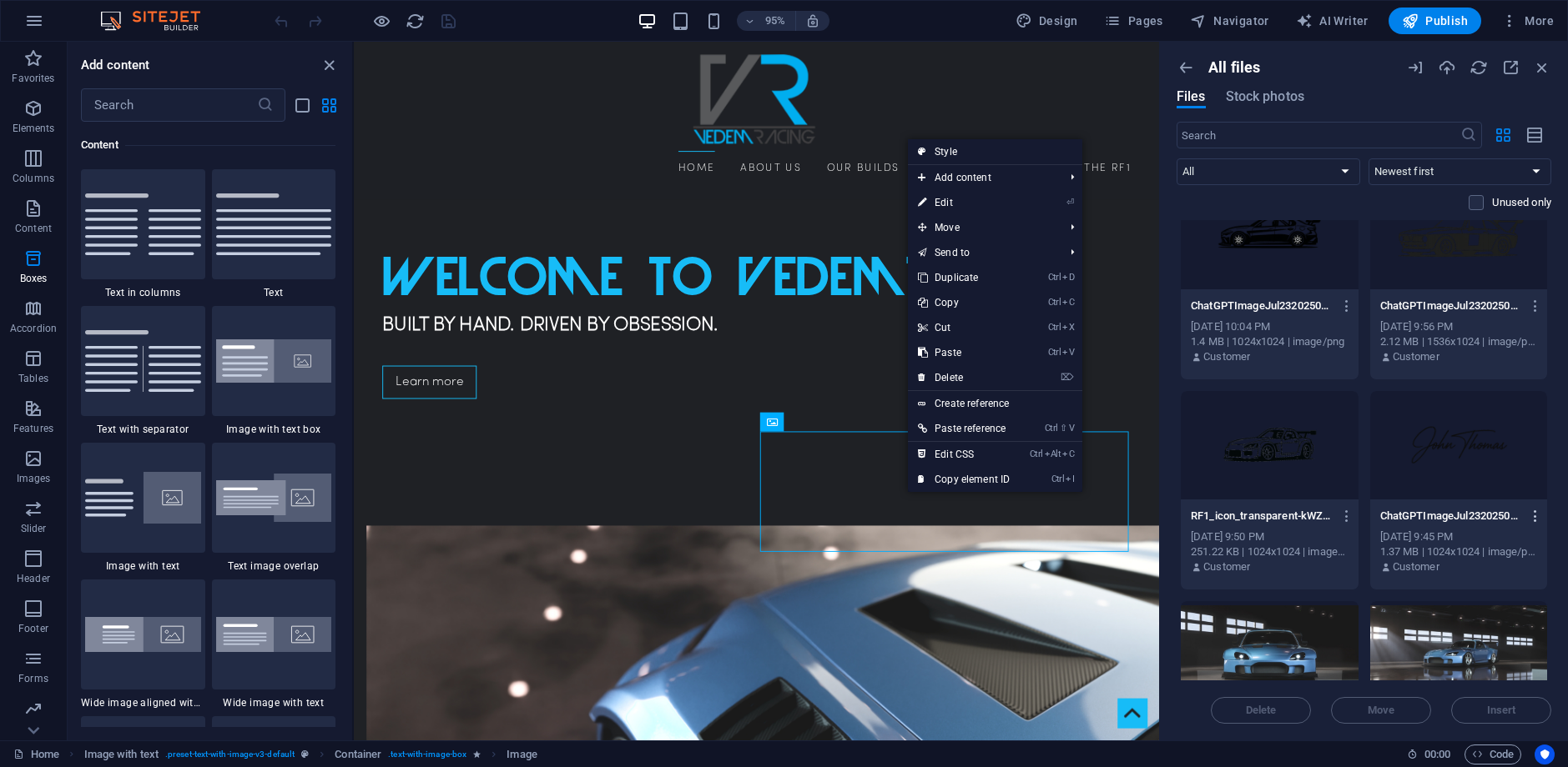
click at [1527, 513] on icon "button" at bounding box center [1535, 516] width 16 height 15
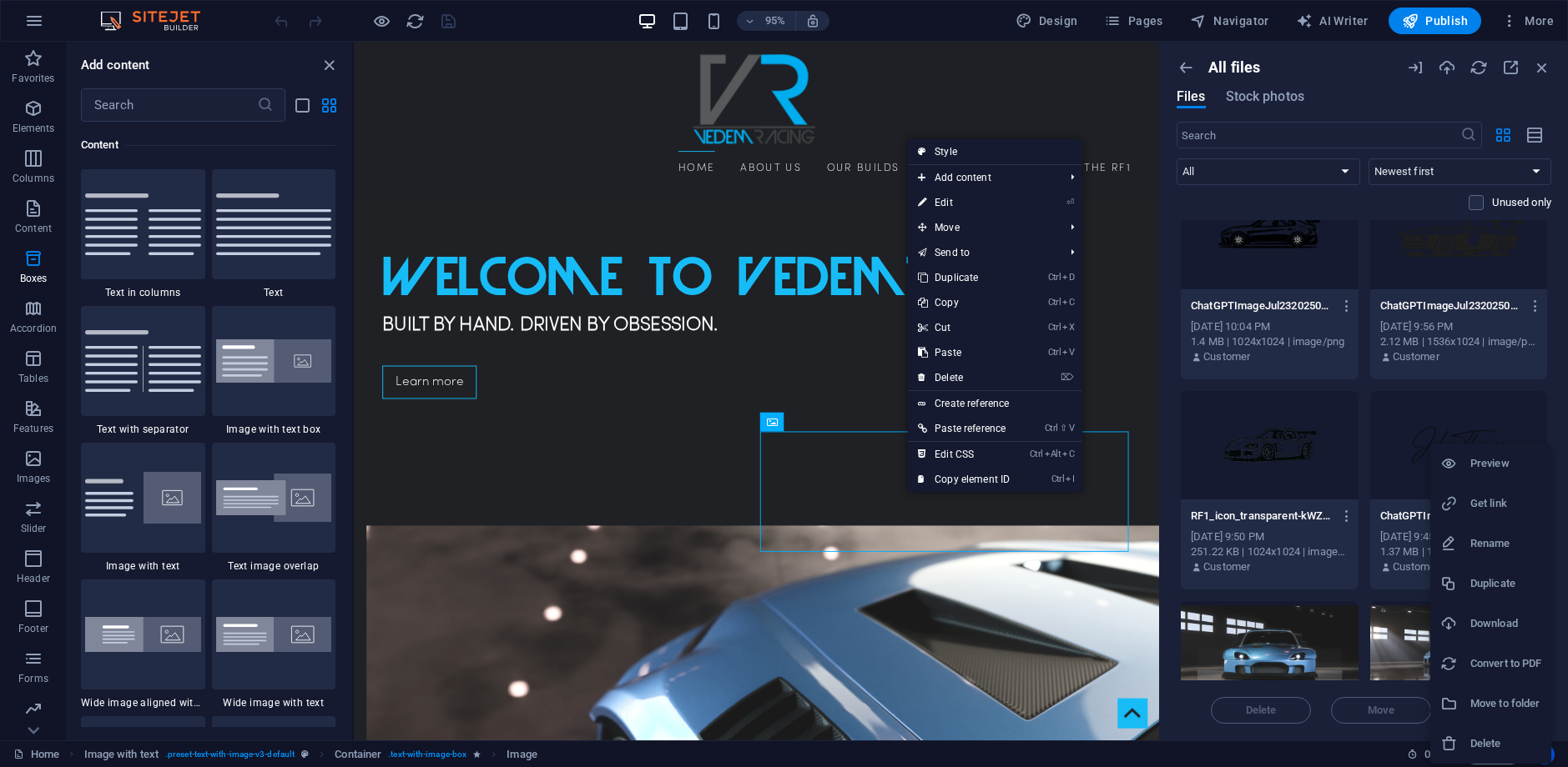
click at [1474, 671] on h6 "Convert to PDF" at bounding box center [1505, 663] width 71 height 20
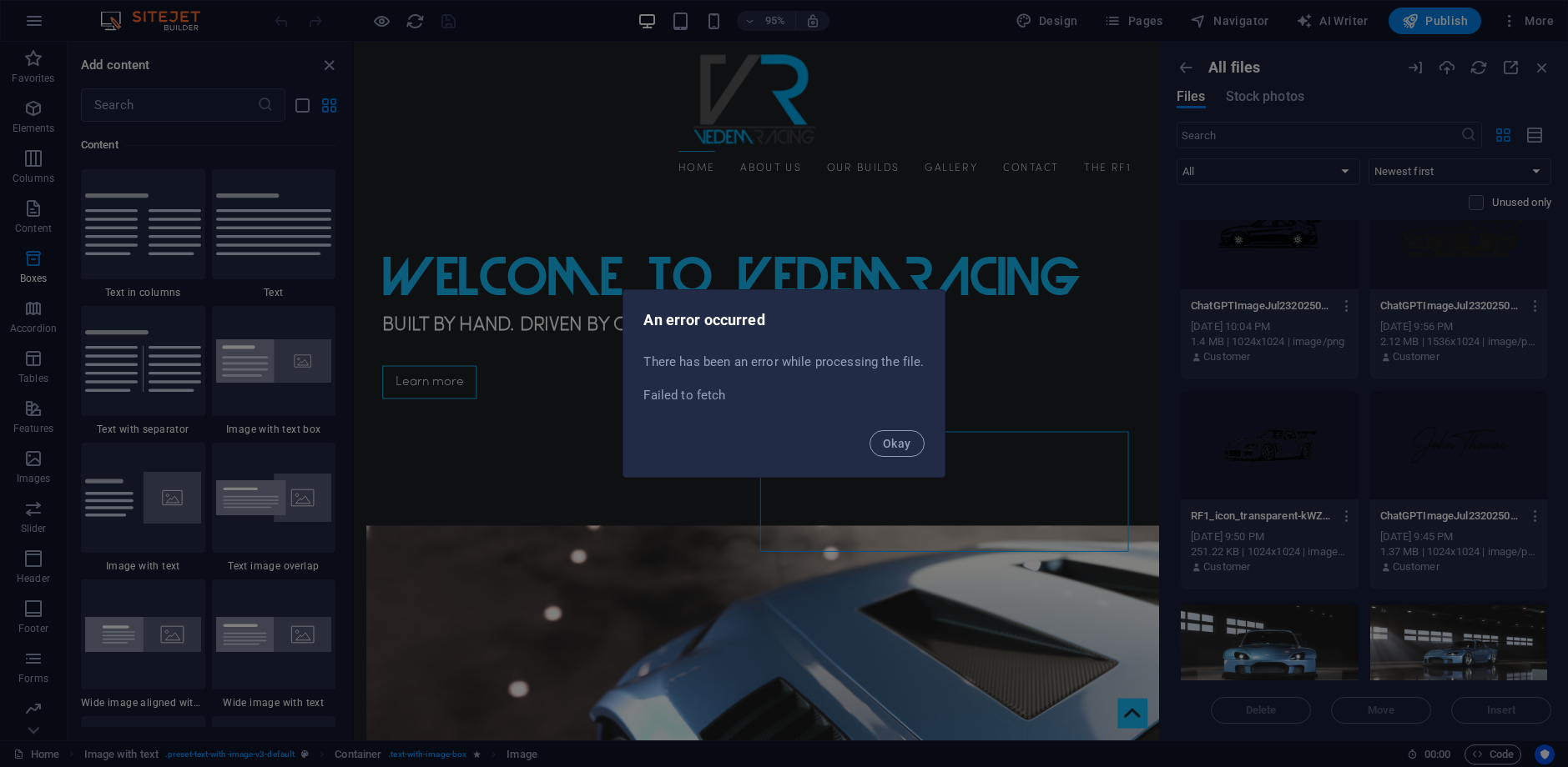
click at [908, 426] on div "Okay" at bounding box center [783, 449] width 320 height 57
click at [899, 441] on span "Okay" at bounding box center [897, 443] width 28 height 13
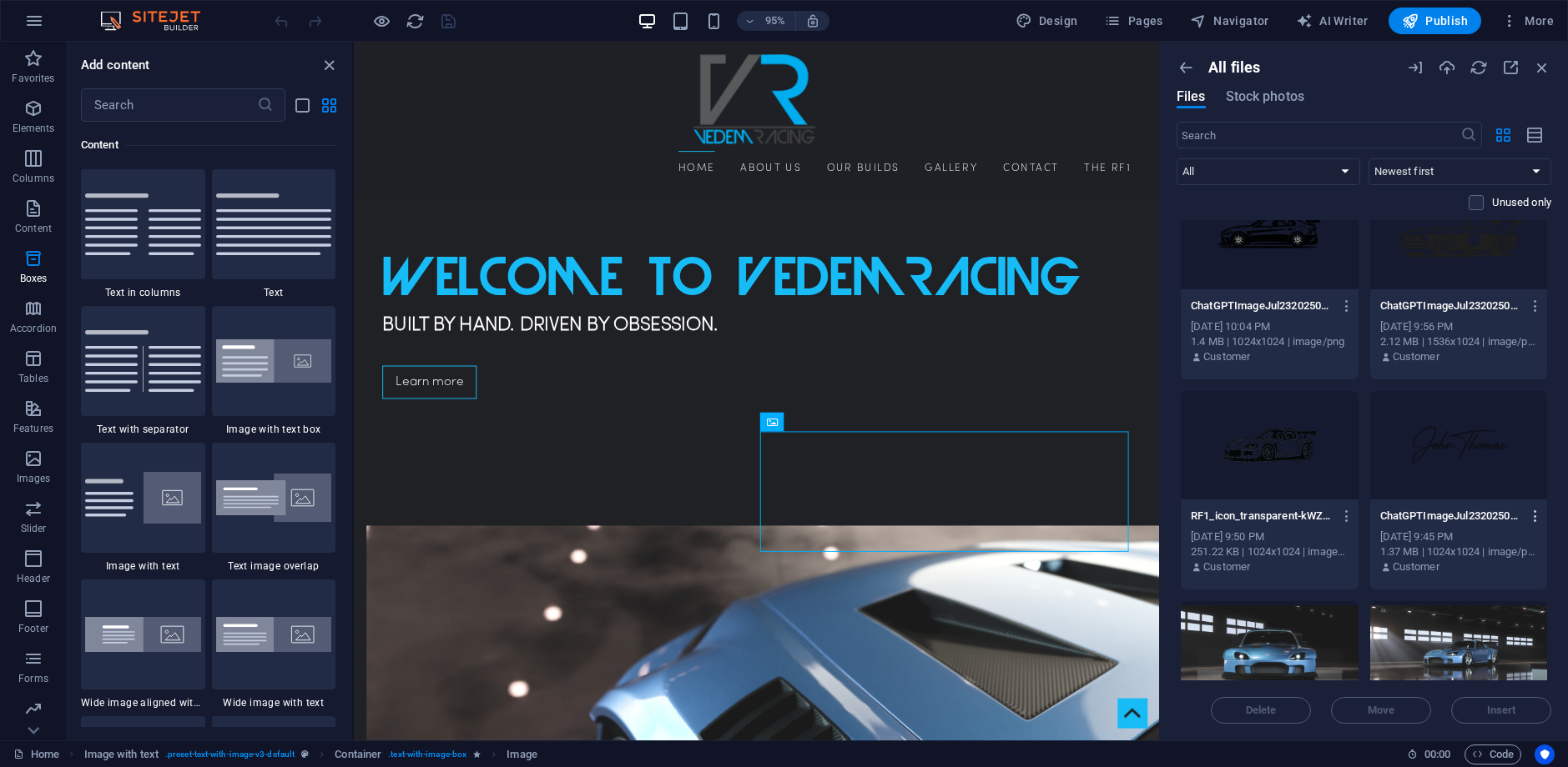
click at [1537, 515] on icon "button" at bounding box center [1535, 516] width 16 height 15
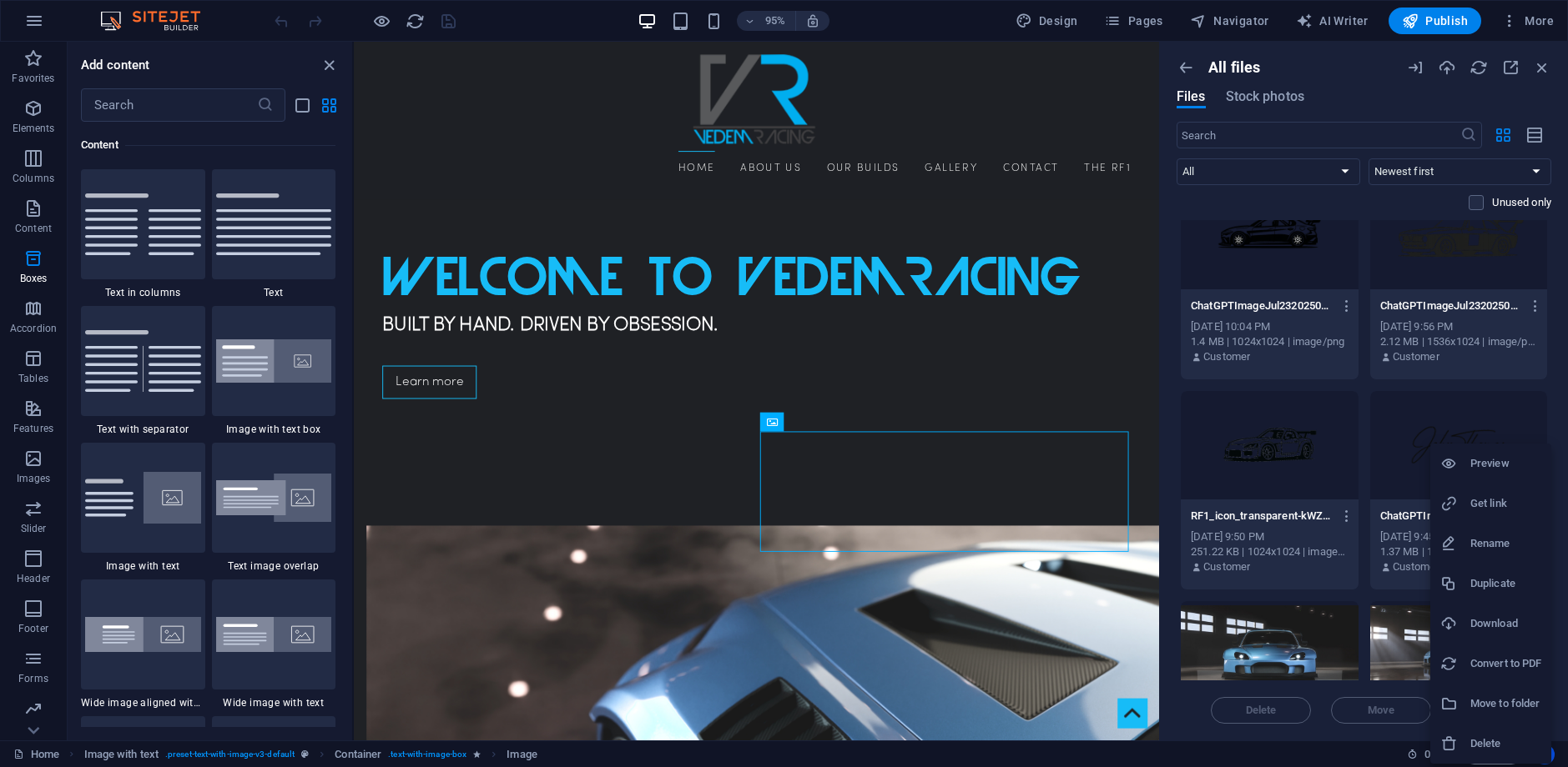
click at [1493, 469] on h6 "Preview" at bounding box center [1505, 464] width 71 height 20
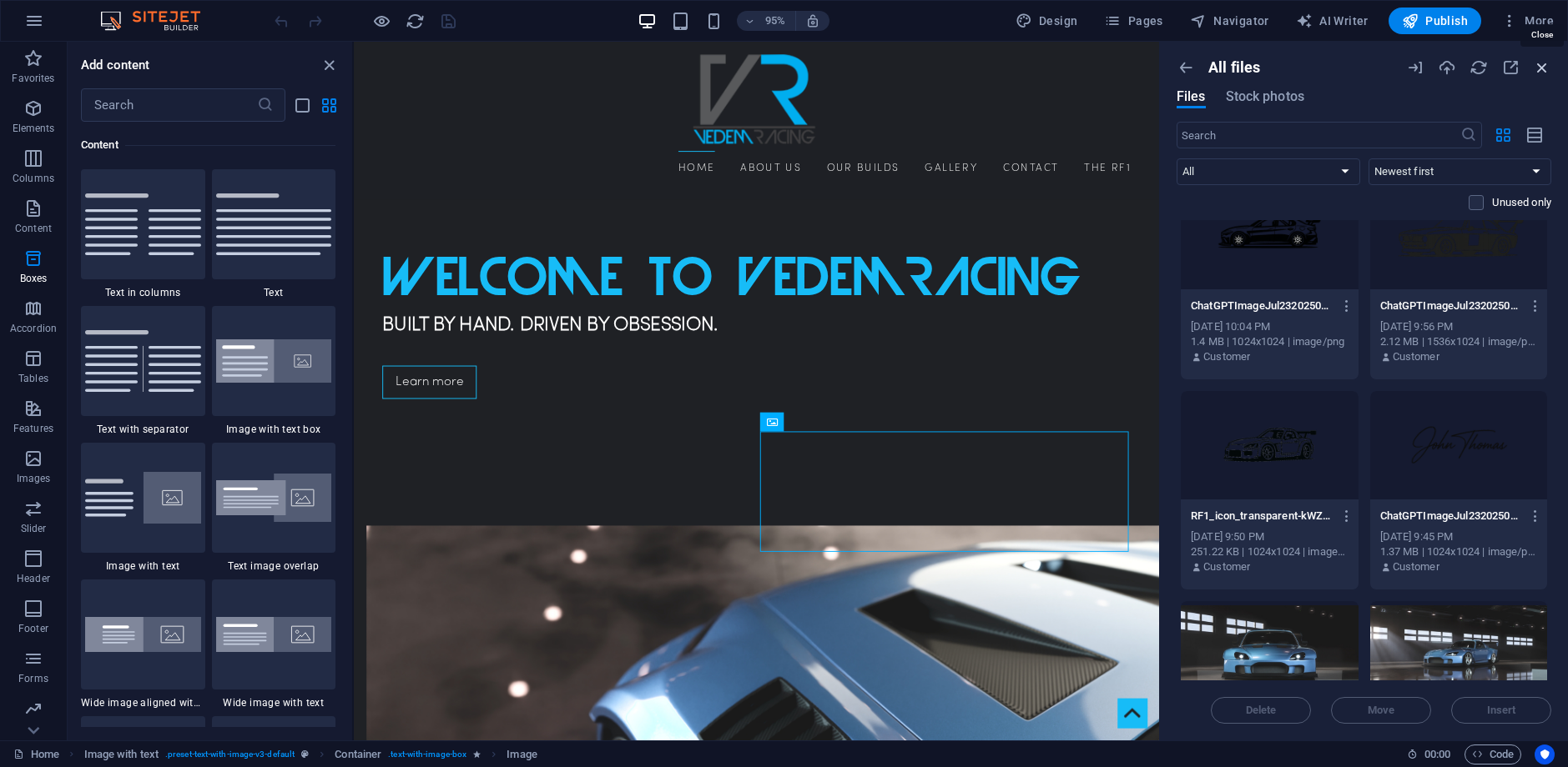
click at [1541, 65] on icon "button" at bounding box center [1541, 67] width 19 height 19
